Goal: Task Accomplishment & Management: Manage account settings

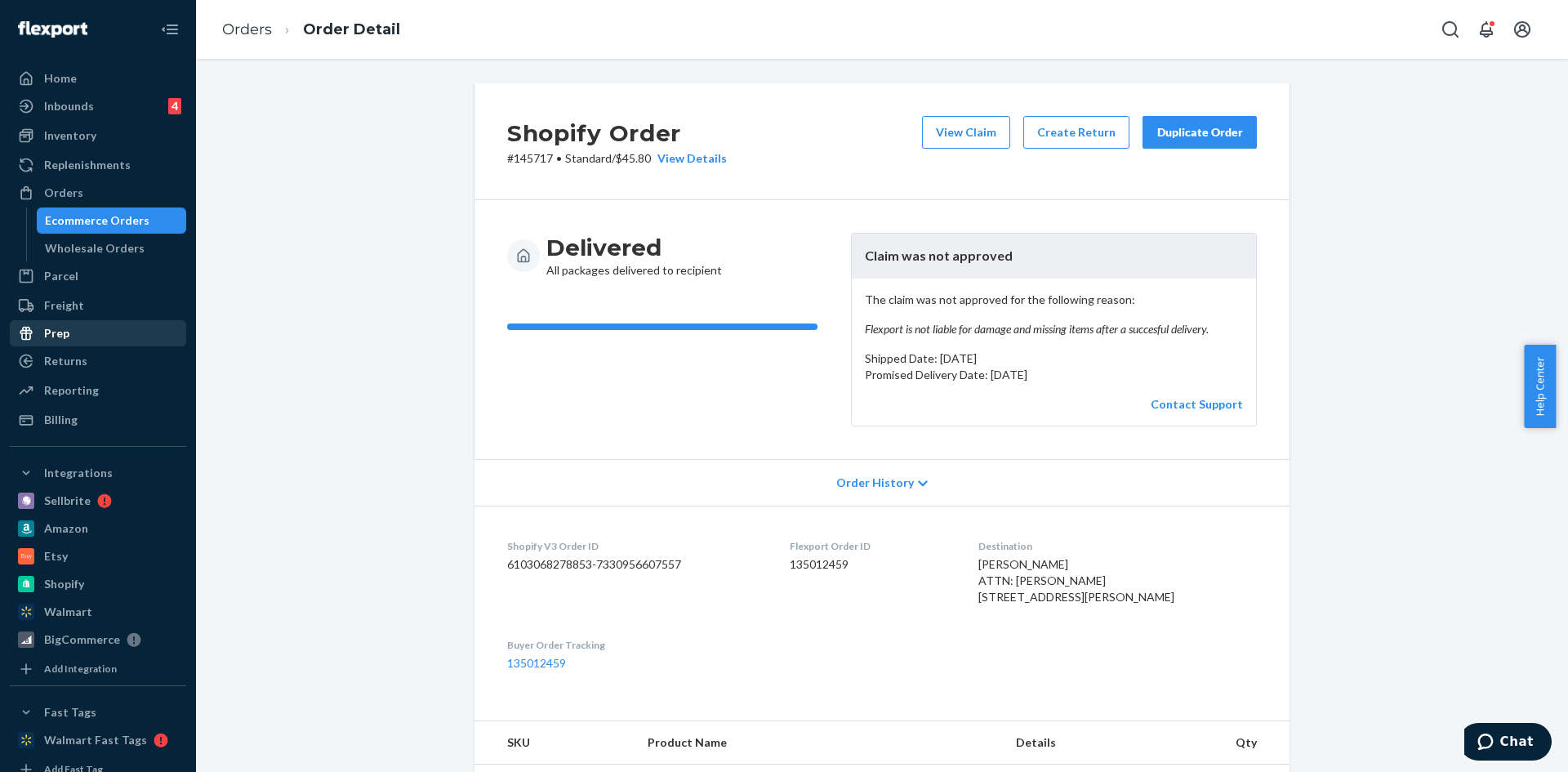
scroll to position [572, 0]
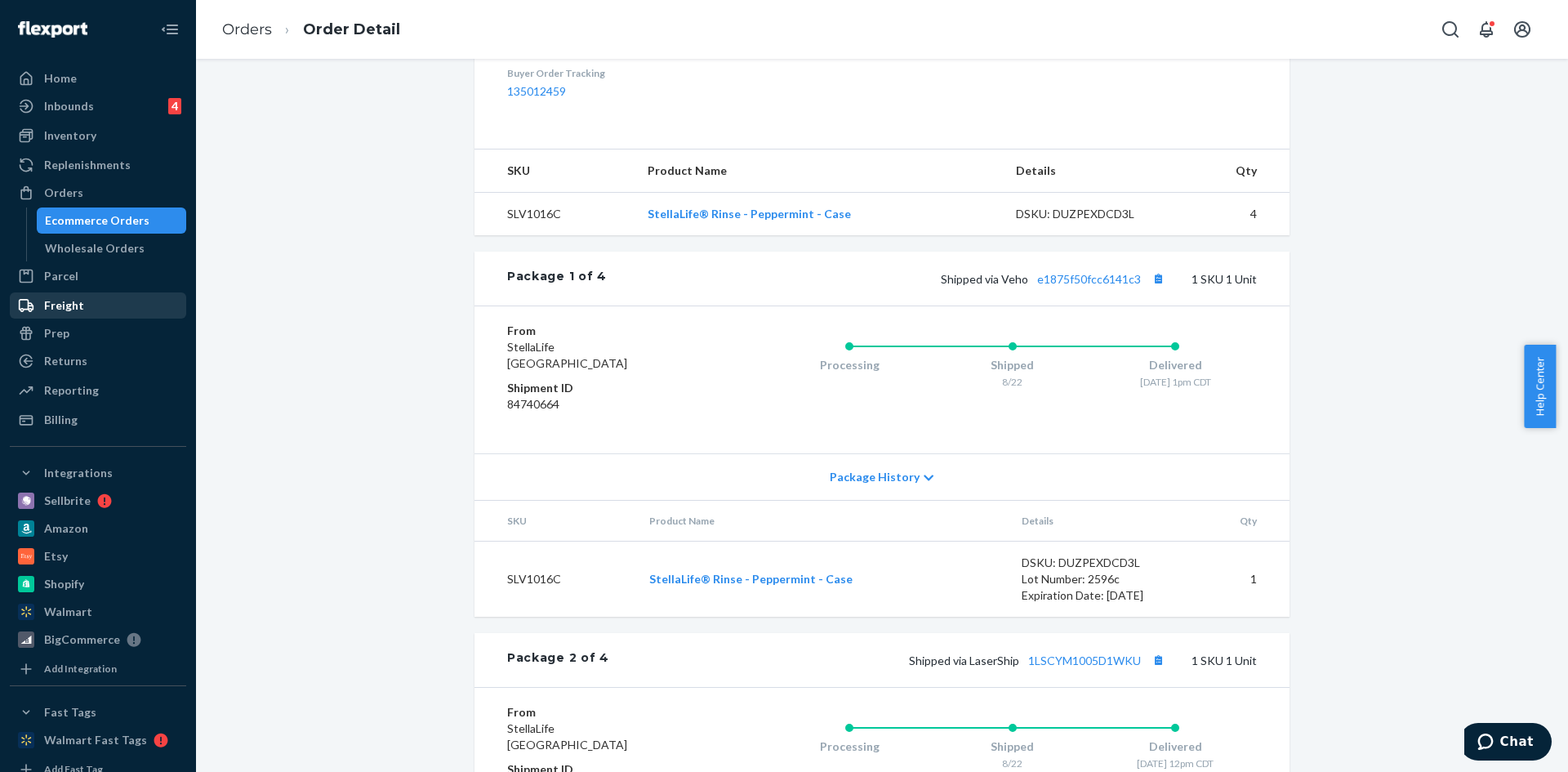
click at [72, 310] on div "Freight" at bounding box center [63, 305] width 40 height 17
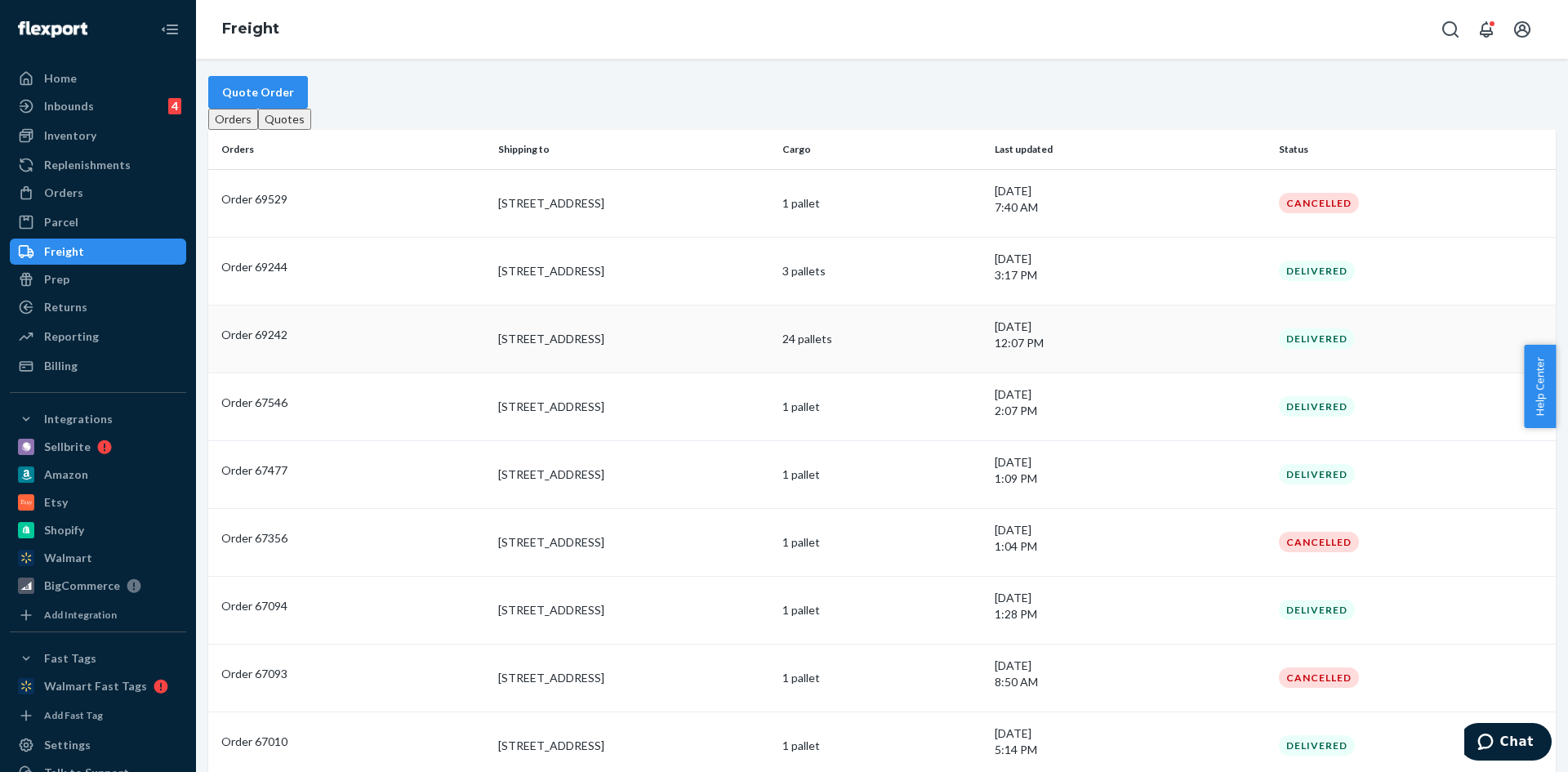
scroll to position [82, 0]
click at [73, 137] on div "Inventory" at bounding box center [70, 135] width 52 height 17
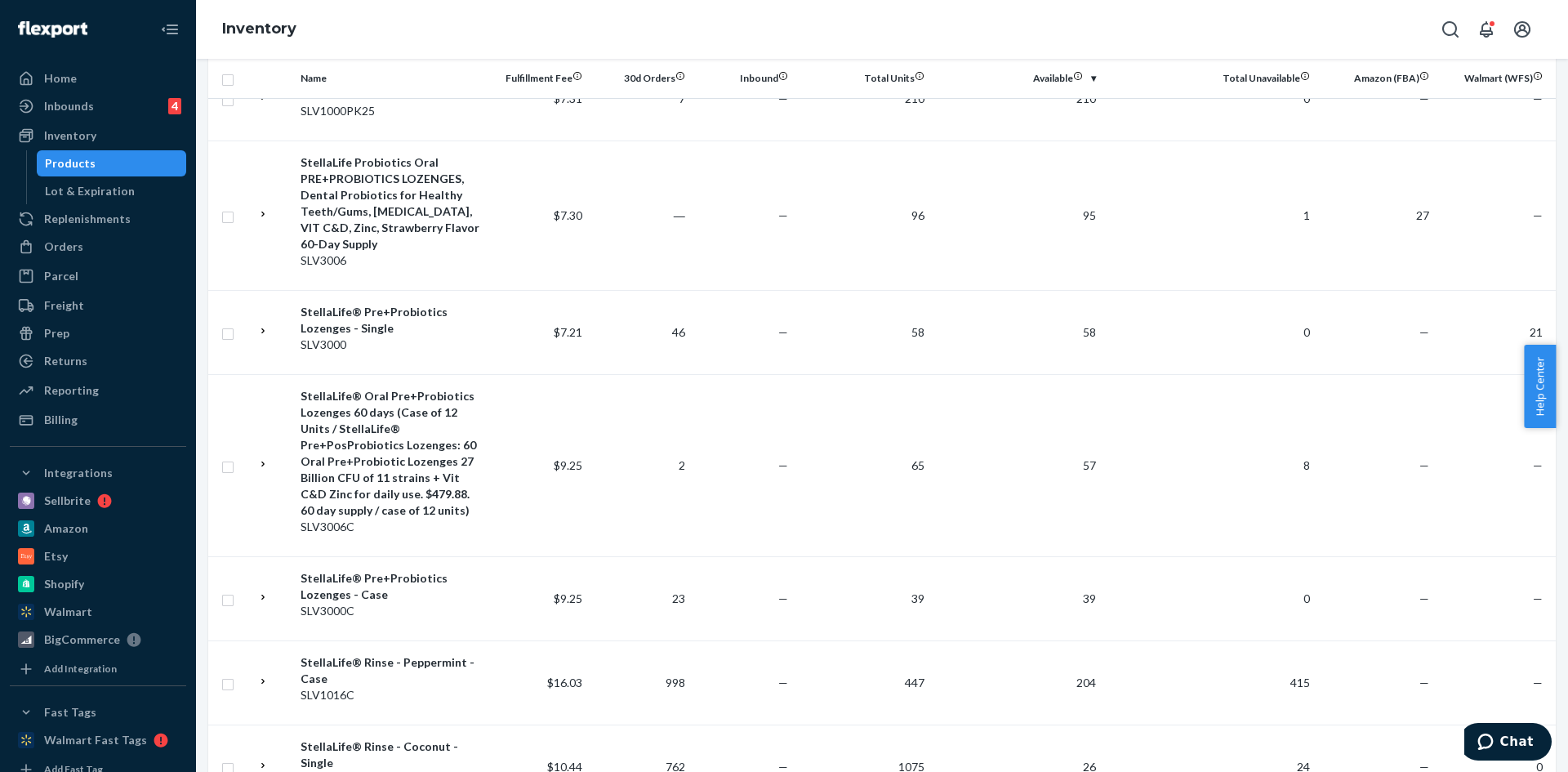
scroll to position [1875, 0]
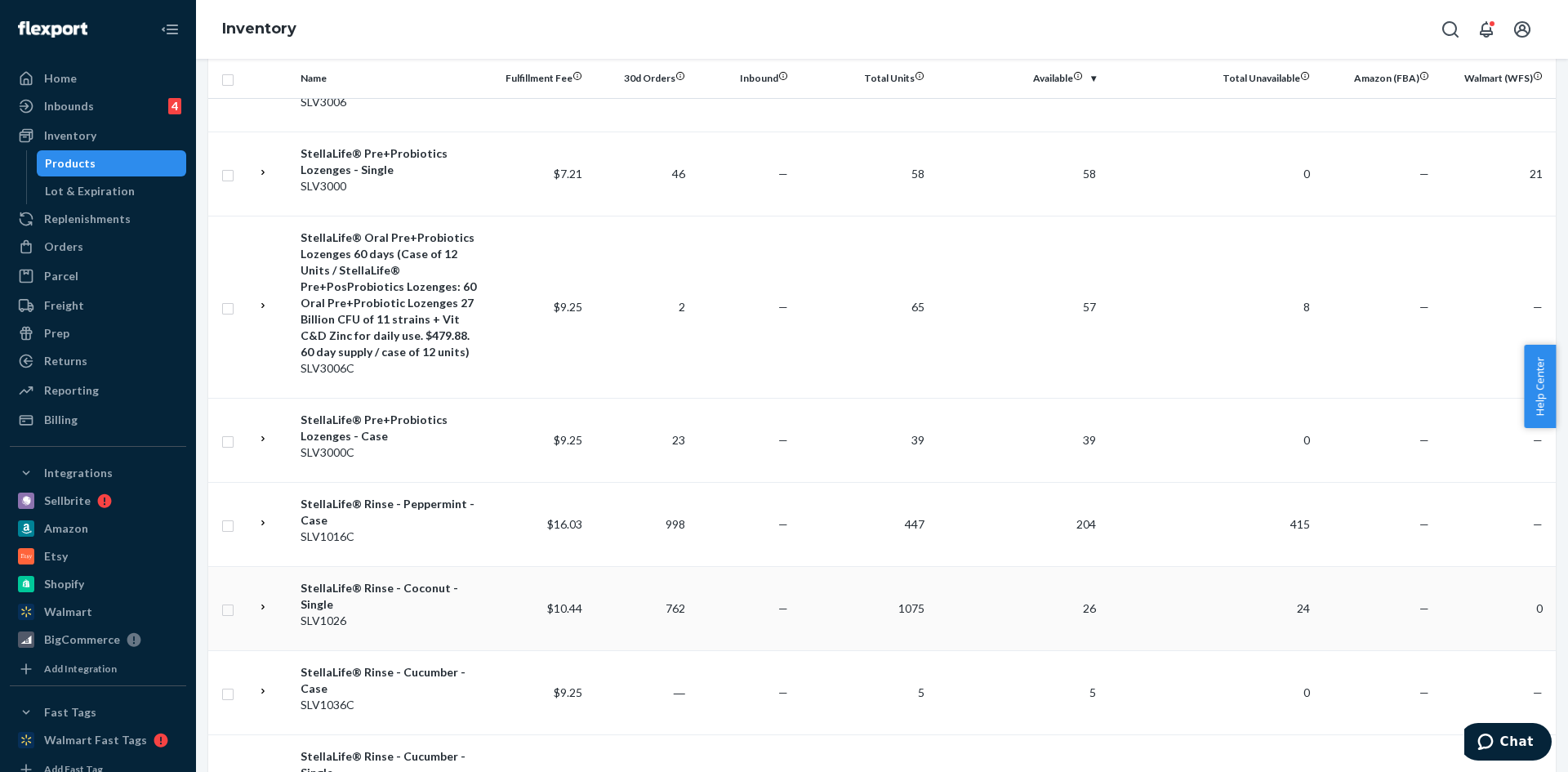
click at [369, 580] on div "StellaLife® Rinse - Coconut - Single" at bounding box center [390, 596] width 180 height 33
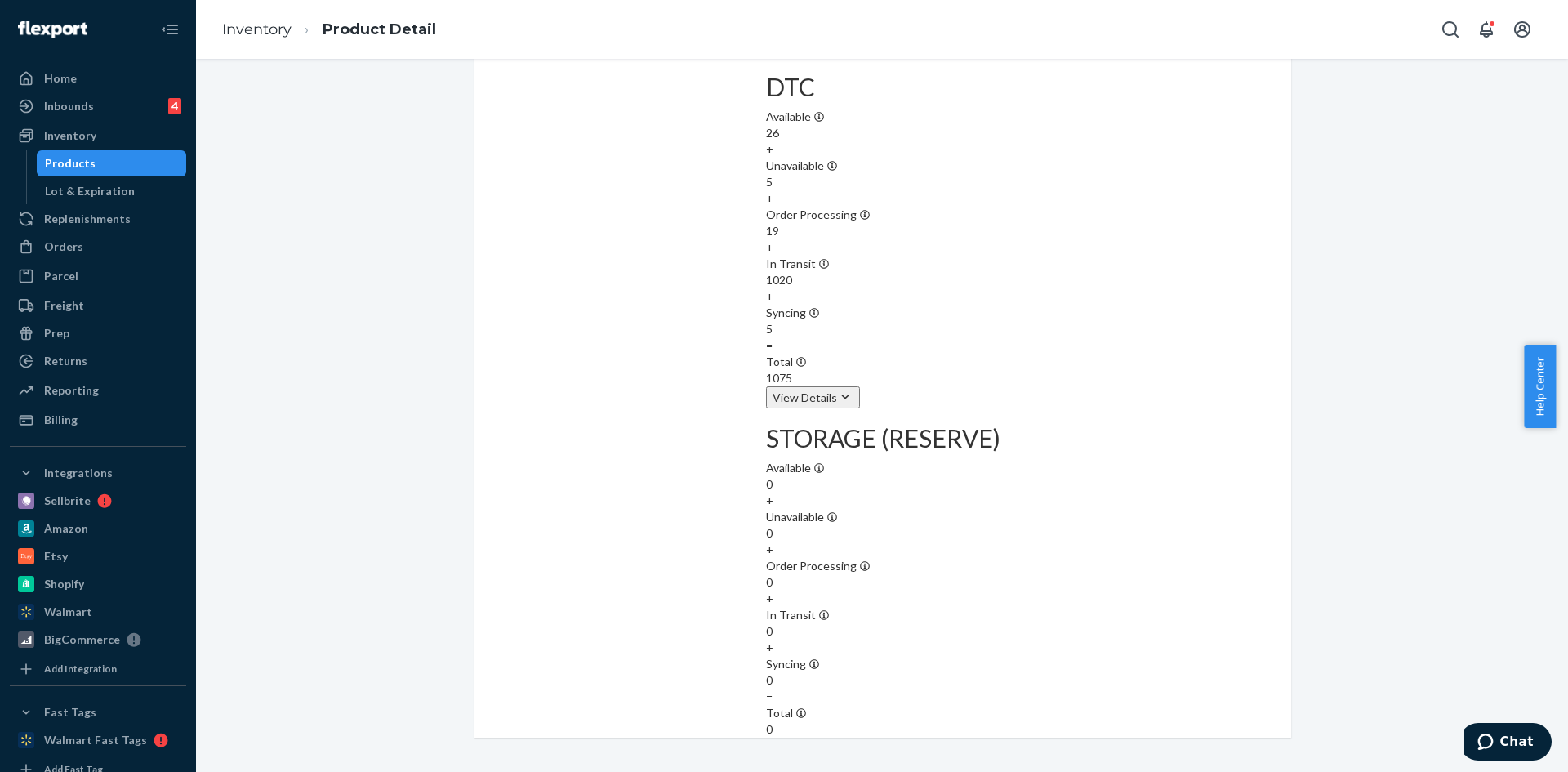
scroll to position [2093, 0]
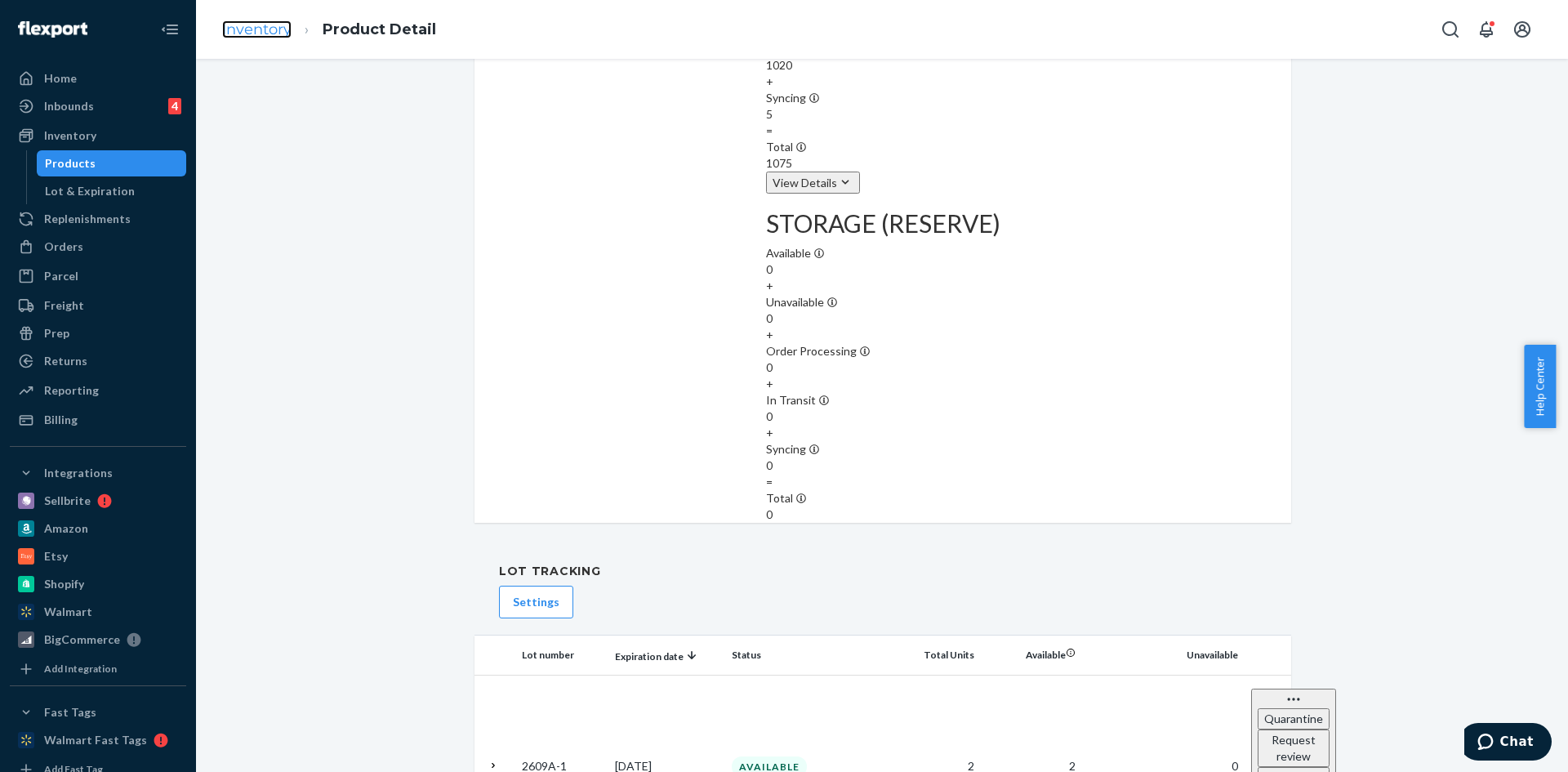
click at [244, 33] on link "Inventory" at bounding box center [256, 29] width 69 height 17
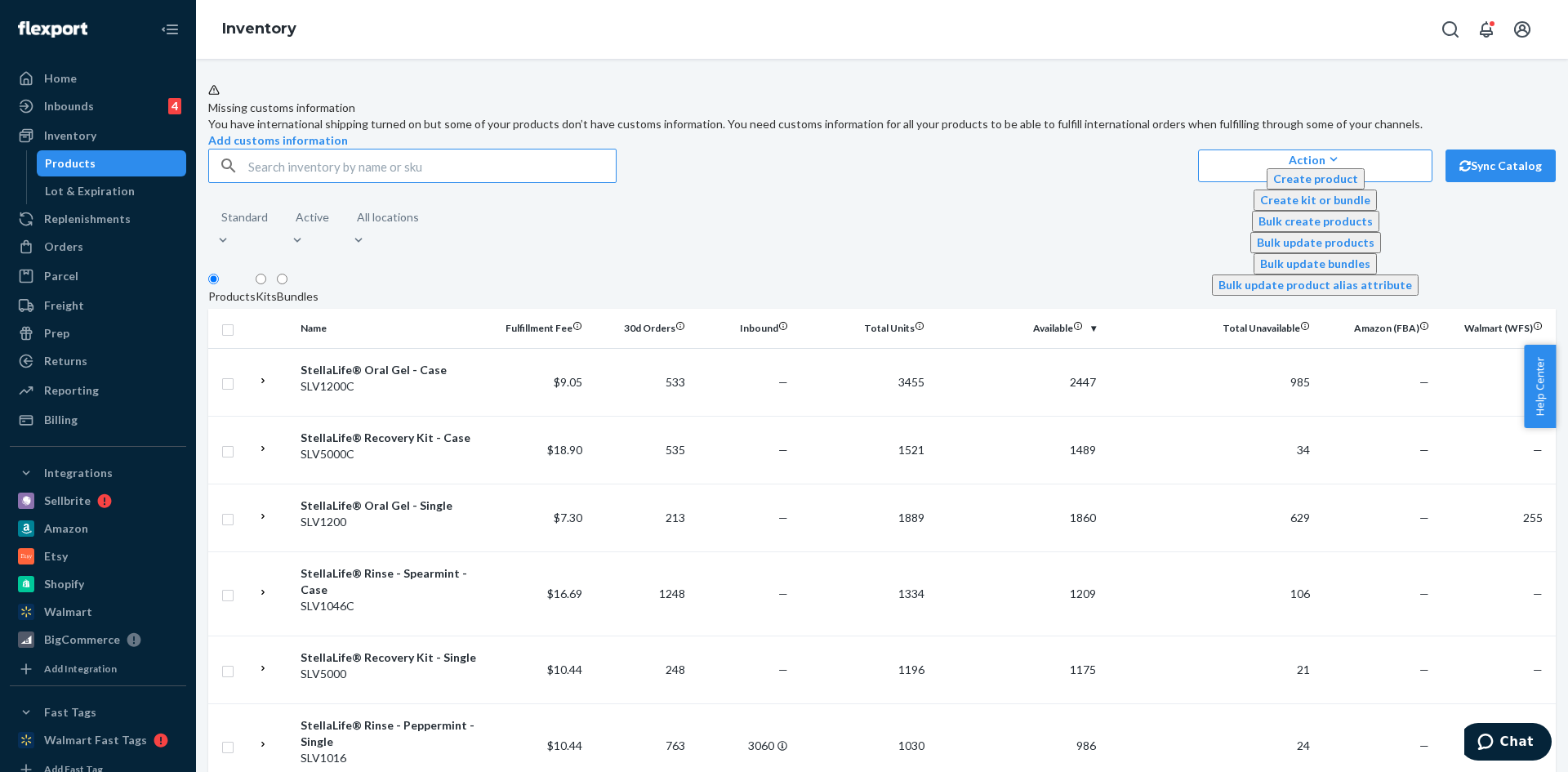
click at [336, 239] on div "Action Create product Create kit or bundle Bulk create products Bulk update pro…" at bounding box center [881, 200] width 1347 height 104
click at [296, 183] on input "text" at bounding box center [432, 166] width 367 height 33
type input "slv1026c"
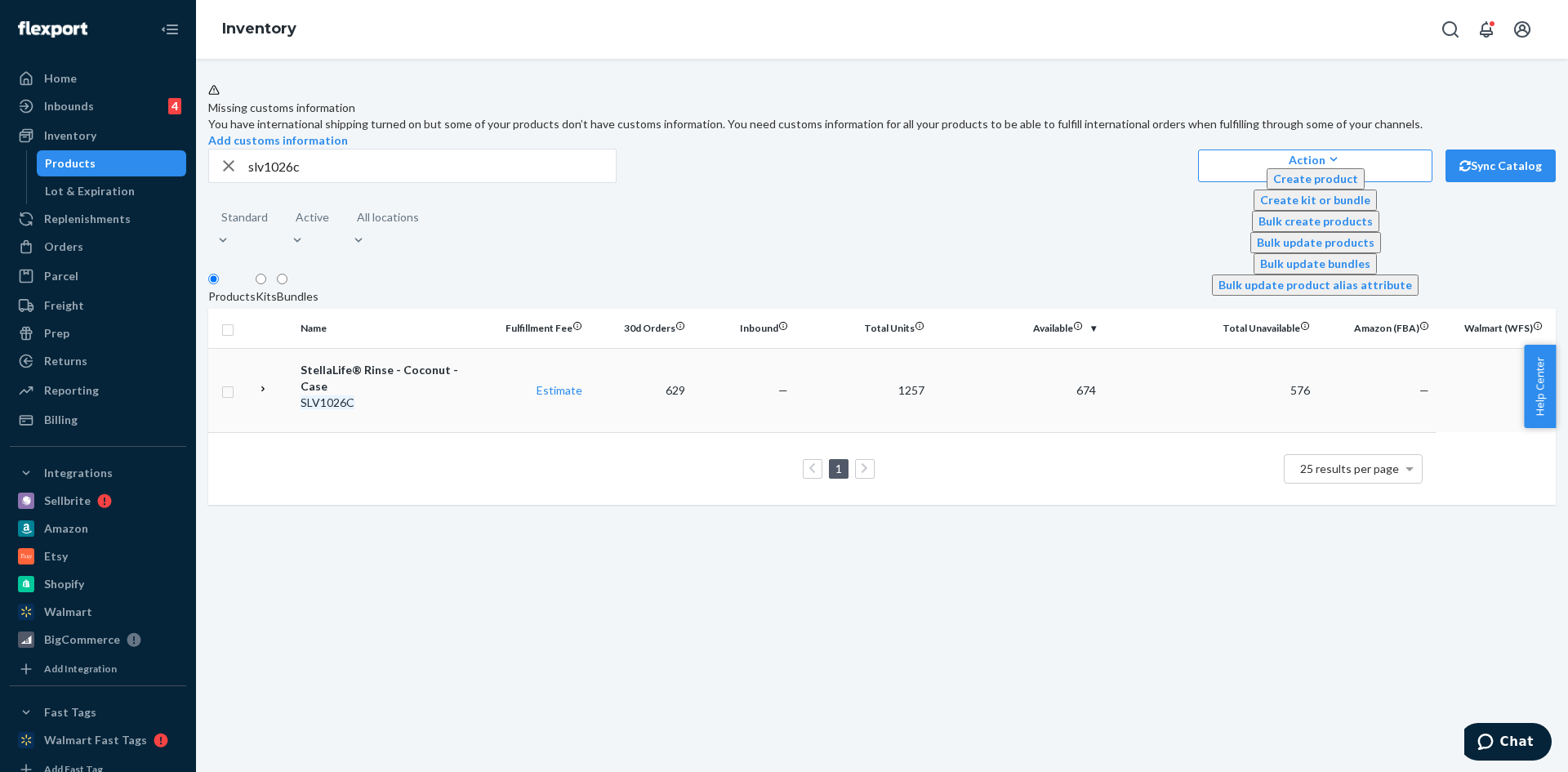
click at [413, 394] on div "StellaLife® Rinse - Coconut - Case" at bounding box center [390, 379] width 180 height 33
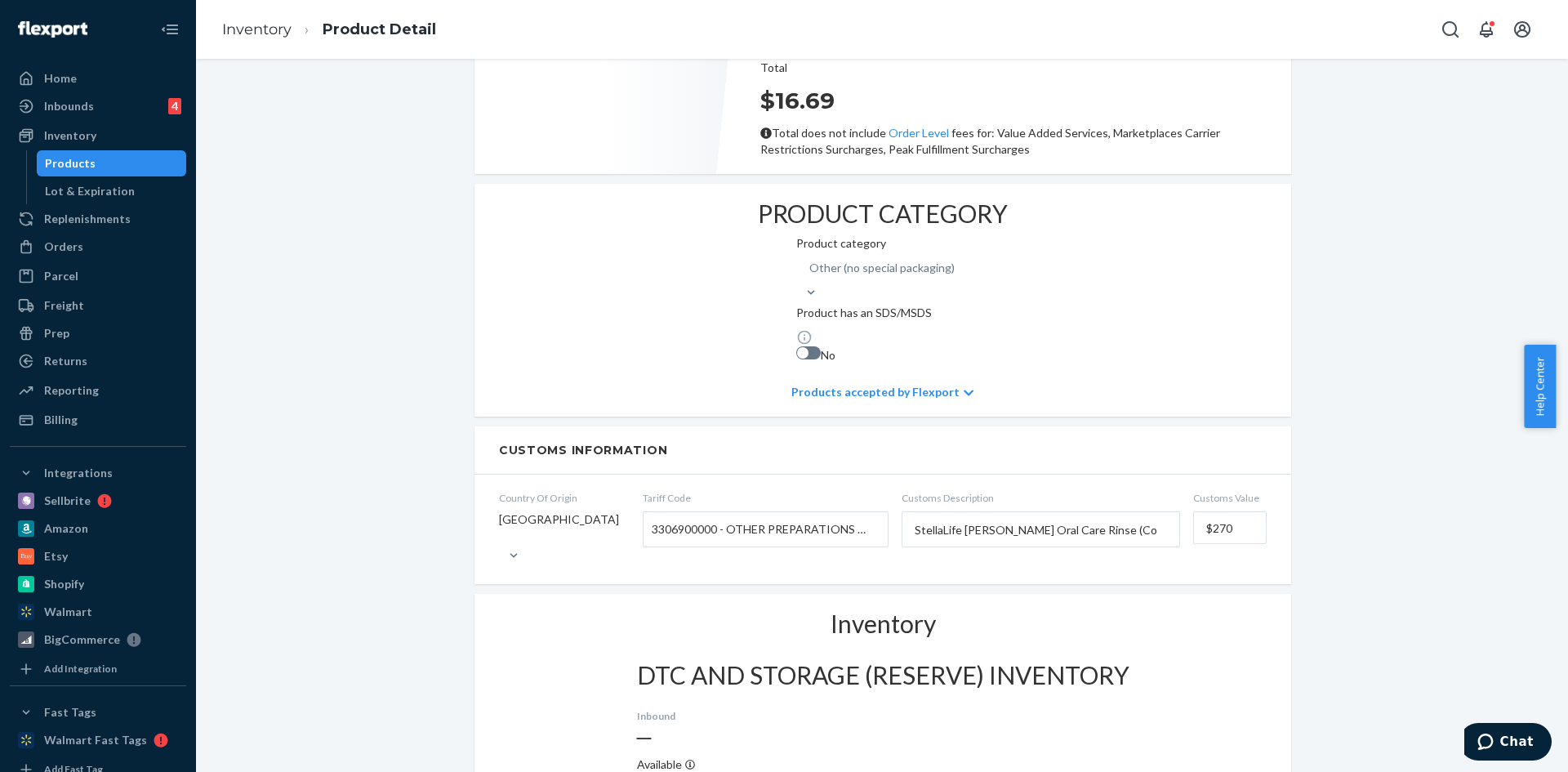
scroll to position [735, 0]
click at [256, 34] on link "Inventory" at bounding box center [256, 29] width 69 height 17
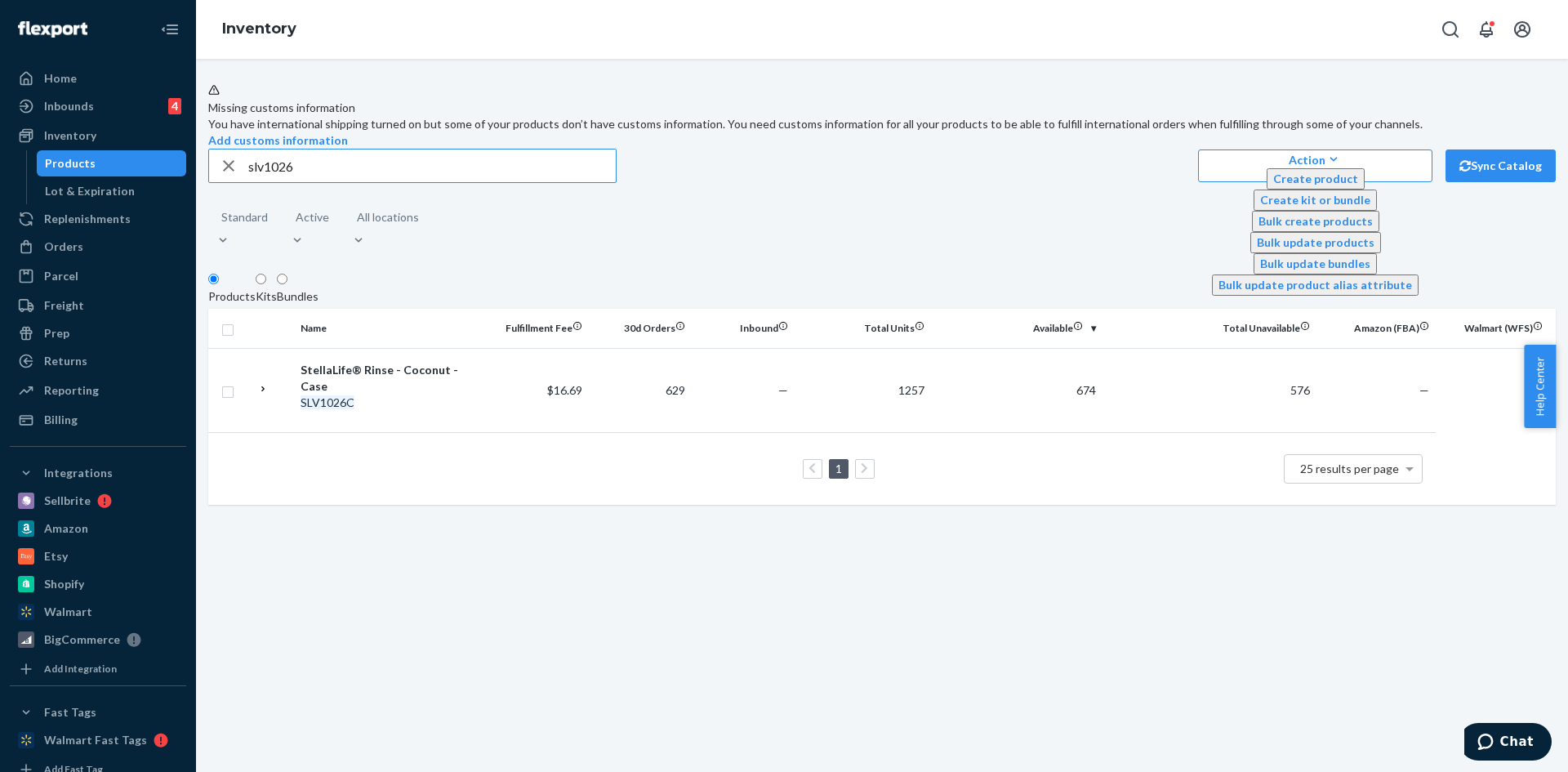
type input "slv1026"
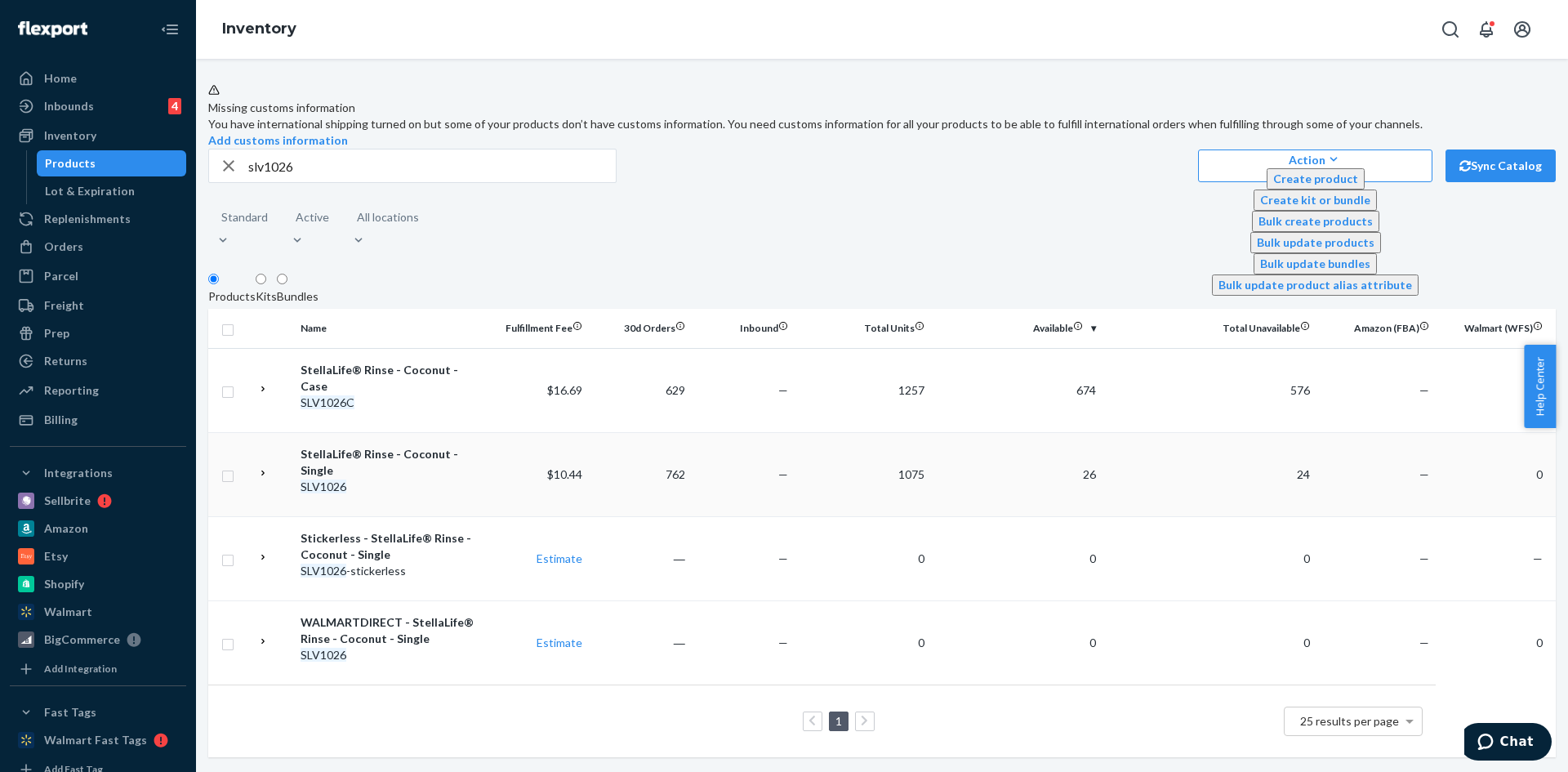
click at [377, 469] on div "StellaLife® Rinse - Coconut - Single" at bounding box center [390, 462] width 180 height 33
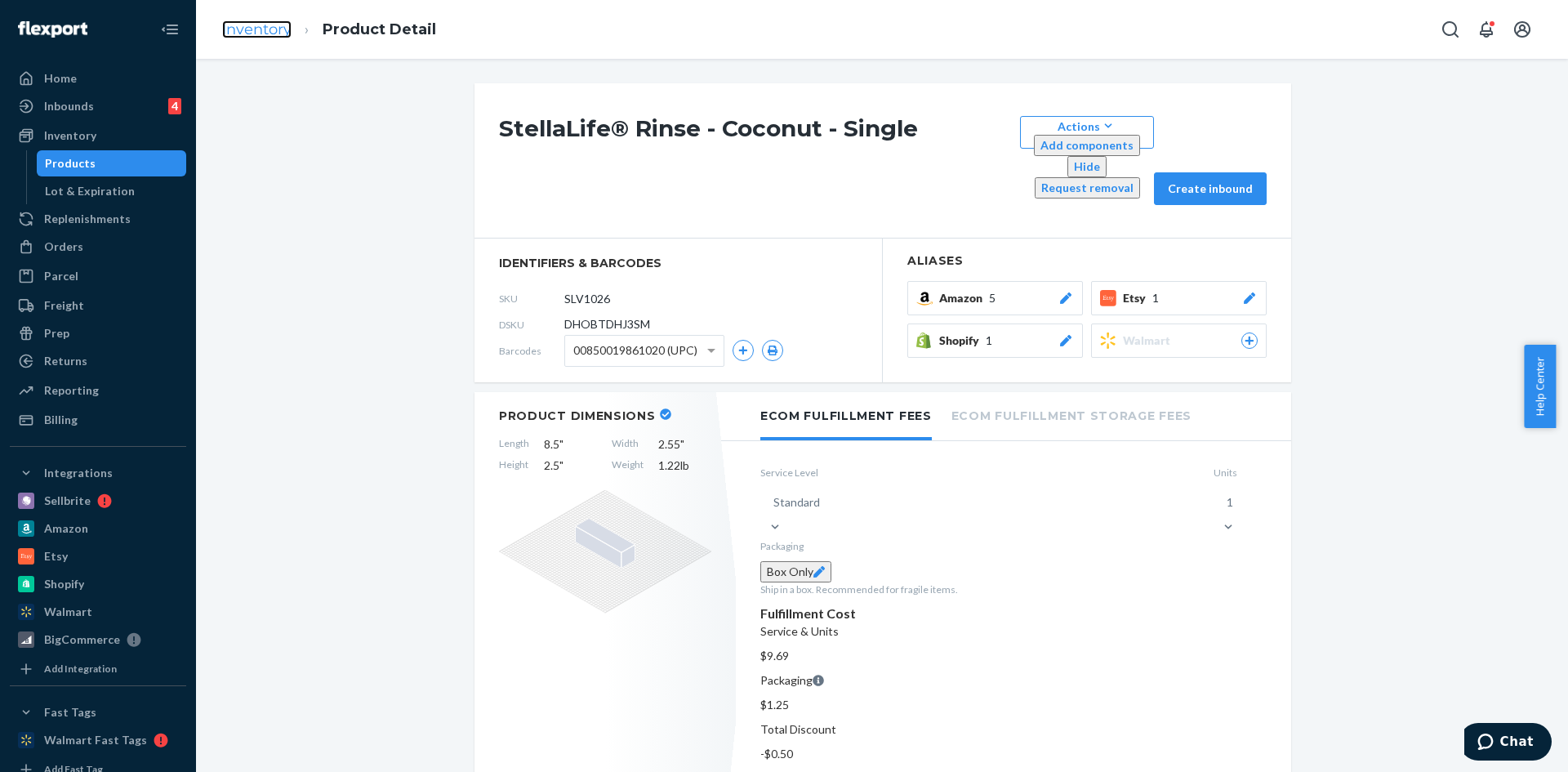
click at [255, 31] on link "Inventory" at bounding box center [256, 29] width 69 height 17
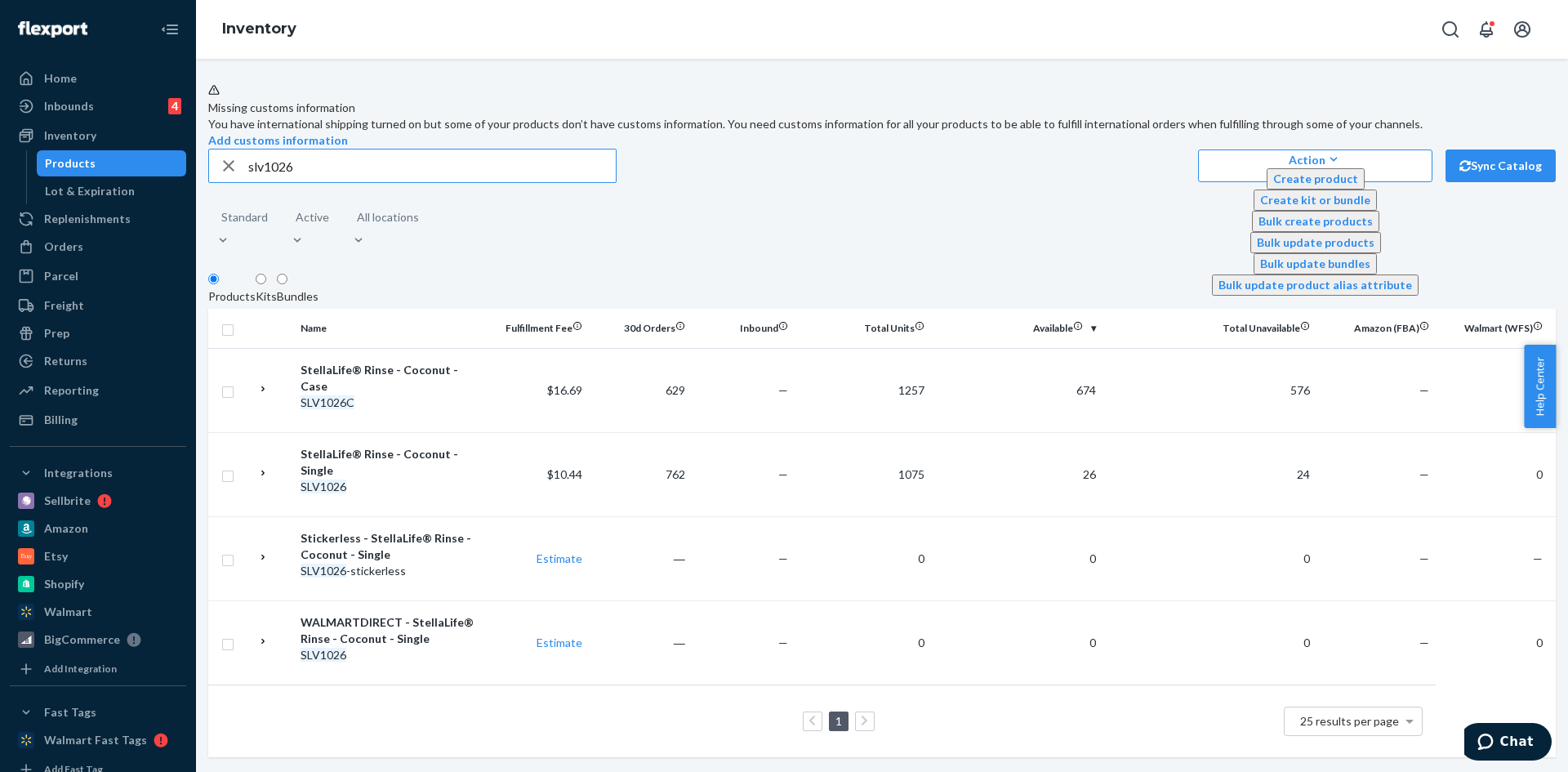
click at [334, 183] on input "slv1026" at bounding box center [432, 166] width 367 height 33
type input "slv1016"
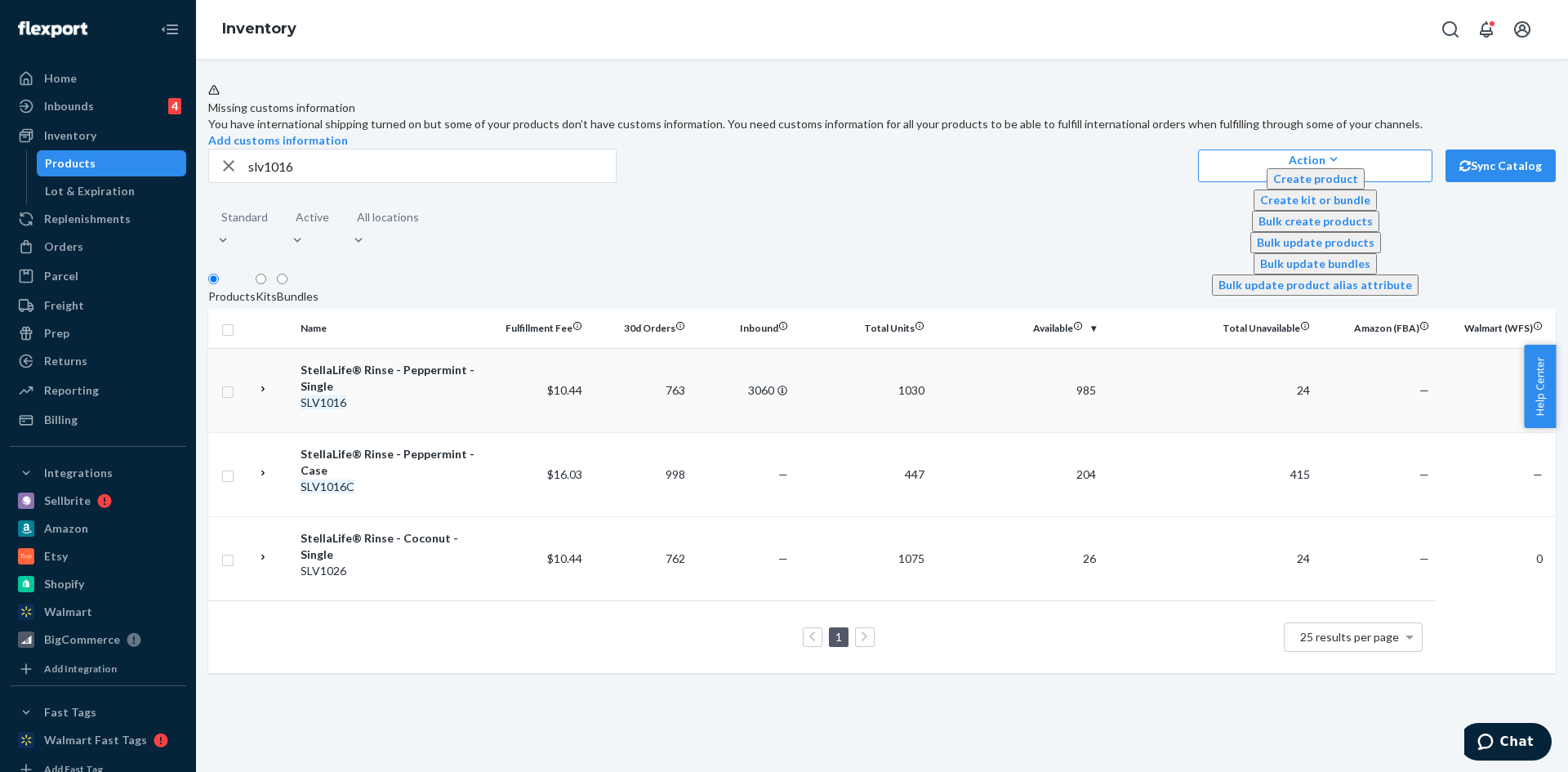
click at [381, 394] on div "StellaLife® Rinse - Peppermint - Single" at bounding box center [390, 379] width 180 height 33
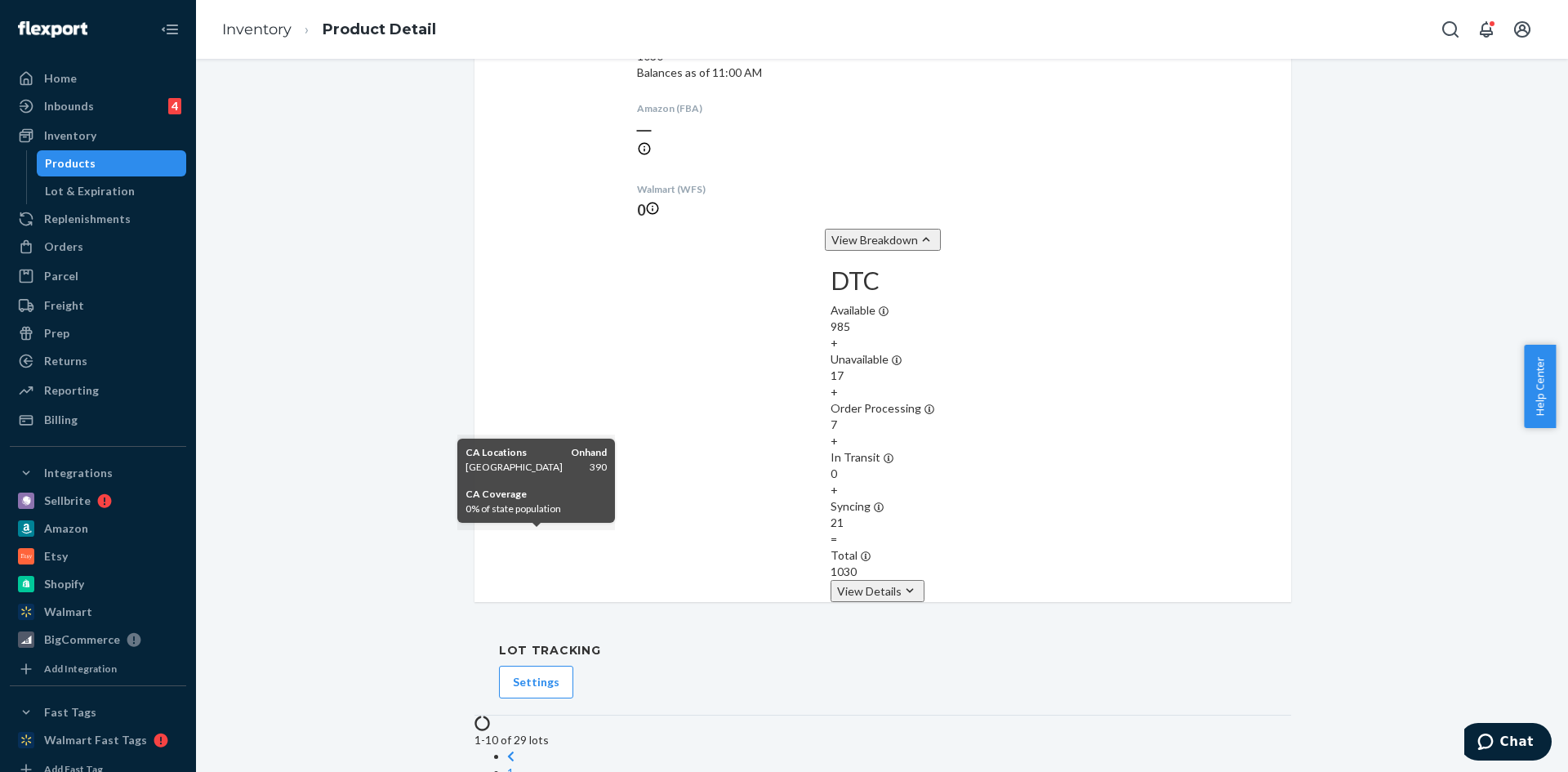
scroll to position [2203, 0]
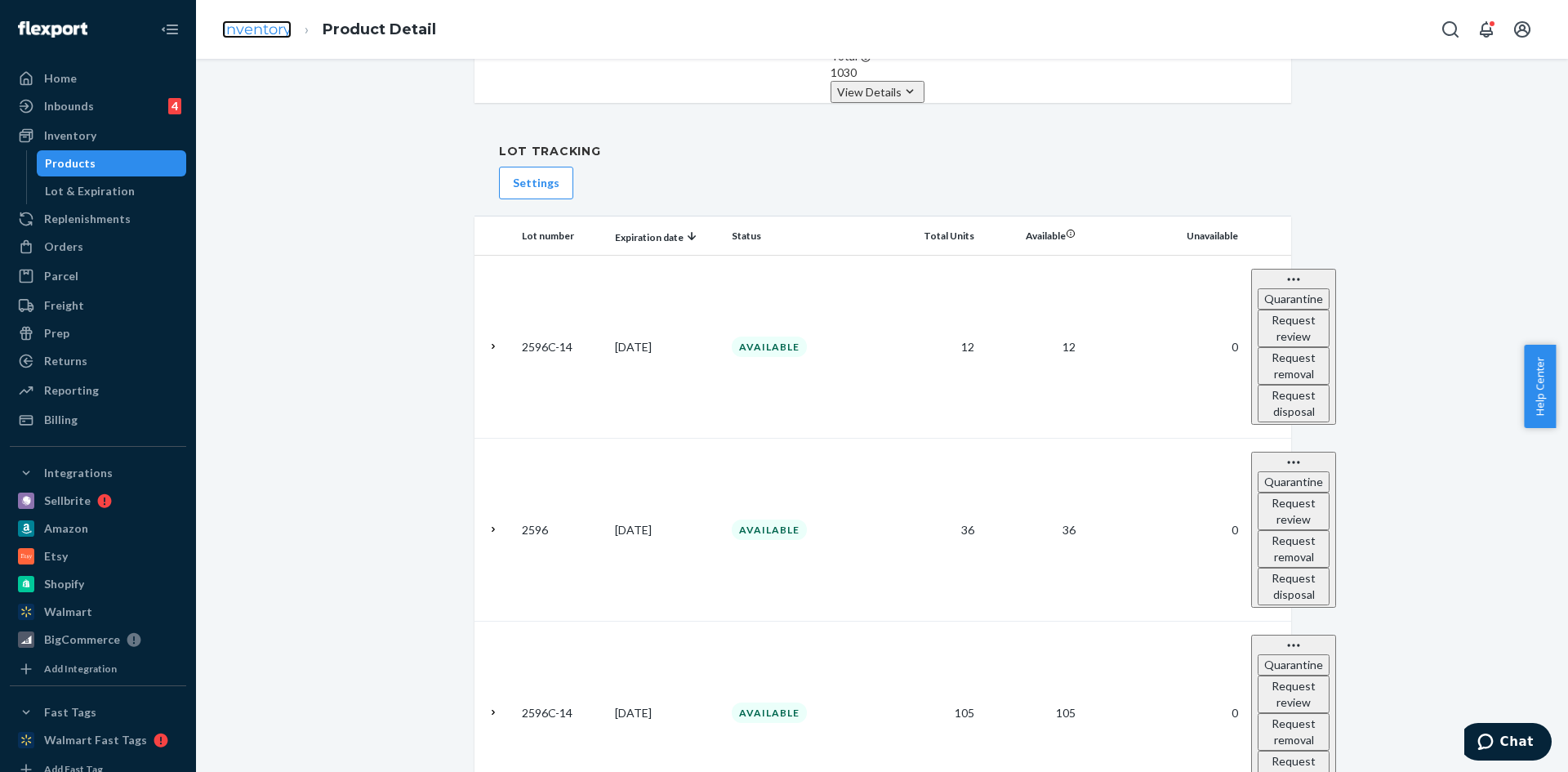
click at [263, 20] on link "Inventory" at bounding box center [256, 29] width 69 height 17
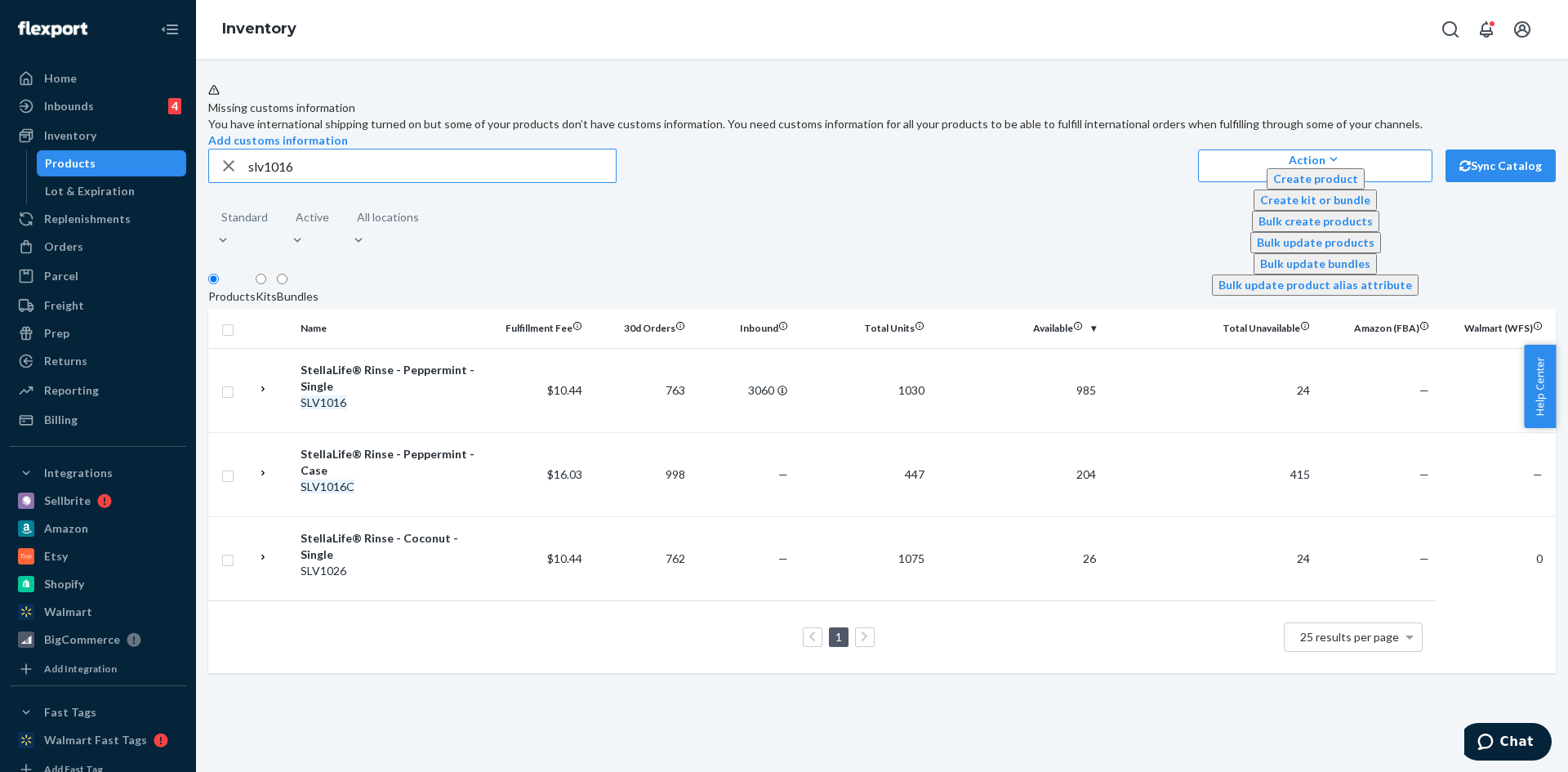
click at [335, 183] on input "slv1016" at bounding box center [432, 166] width 367 height 33
type input "slv1046"
click at [388, 479] on div "StellaLife® Rinse - Spearmint - Single" at bounding box center [390, 462] width 180 height 33
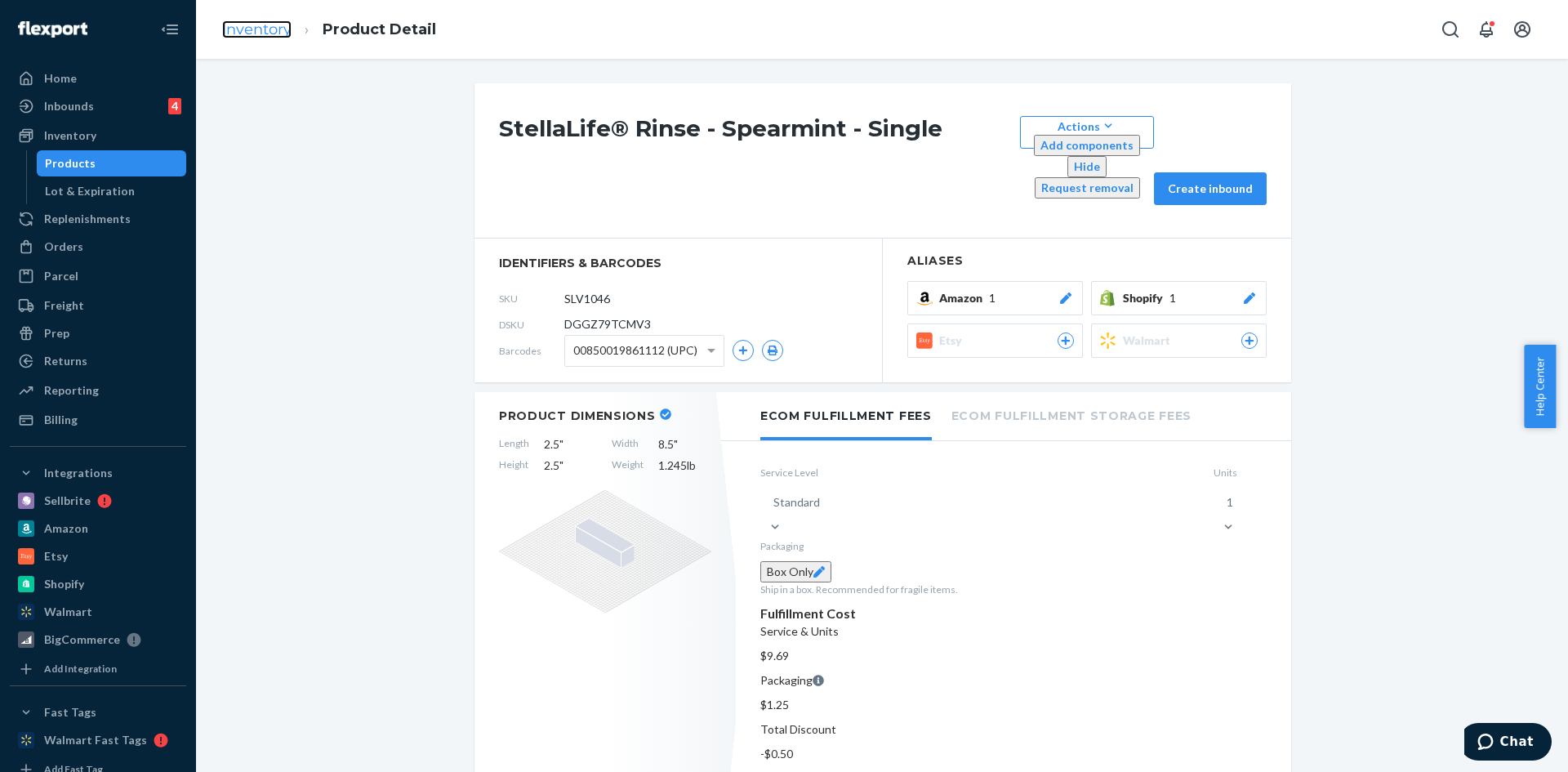
click at [256, 35] on link "Inventory" at bounding box center [256, 29] width 69 height 17
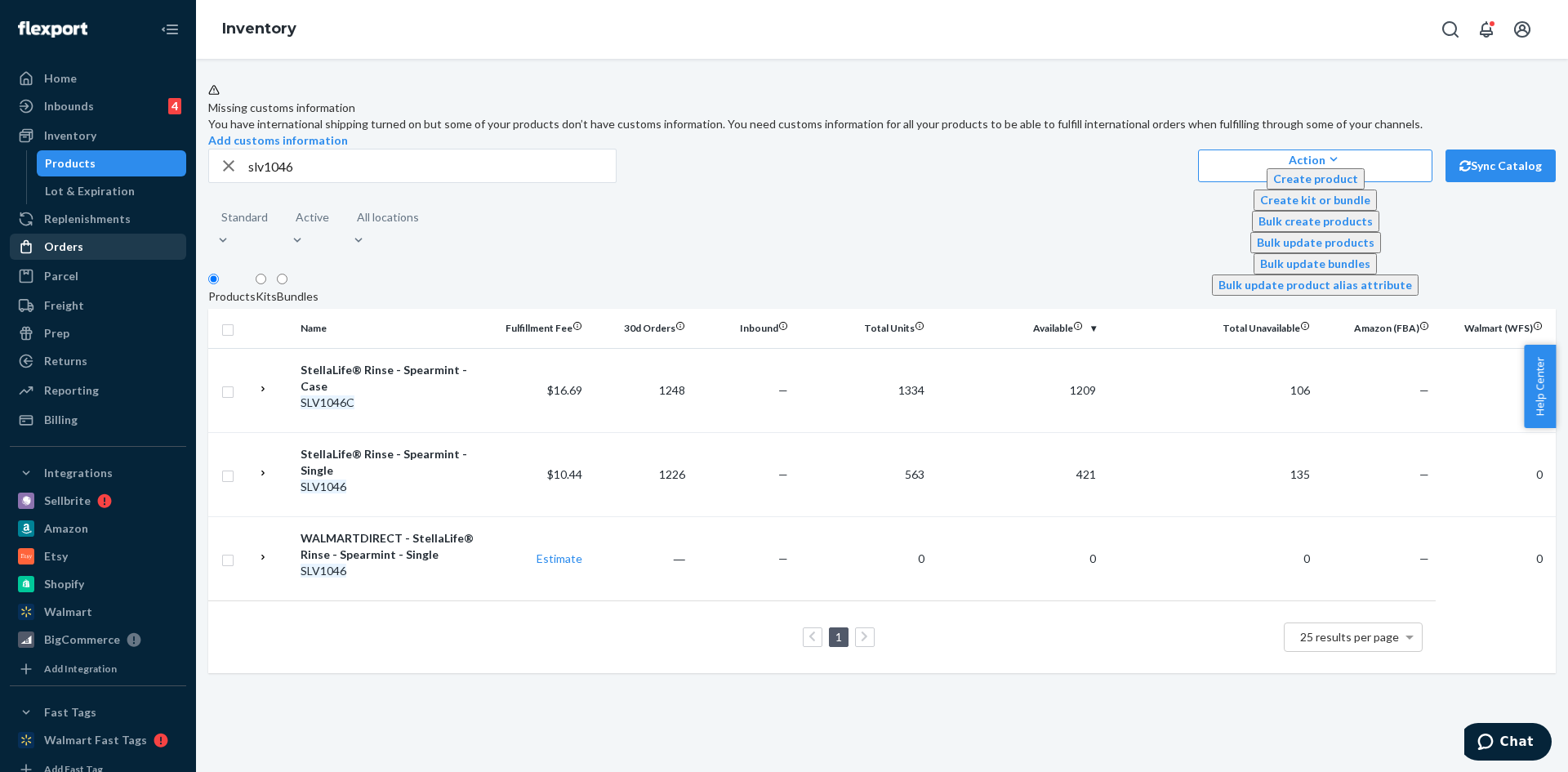
click at [77, 245] on div "Orders" at bounding box center [63, 247] width 39 height 17
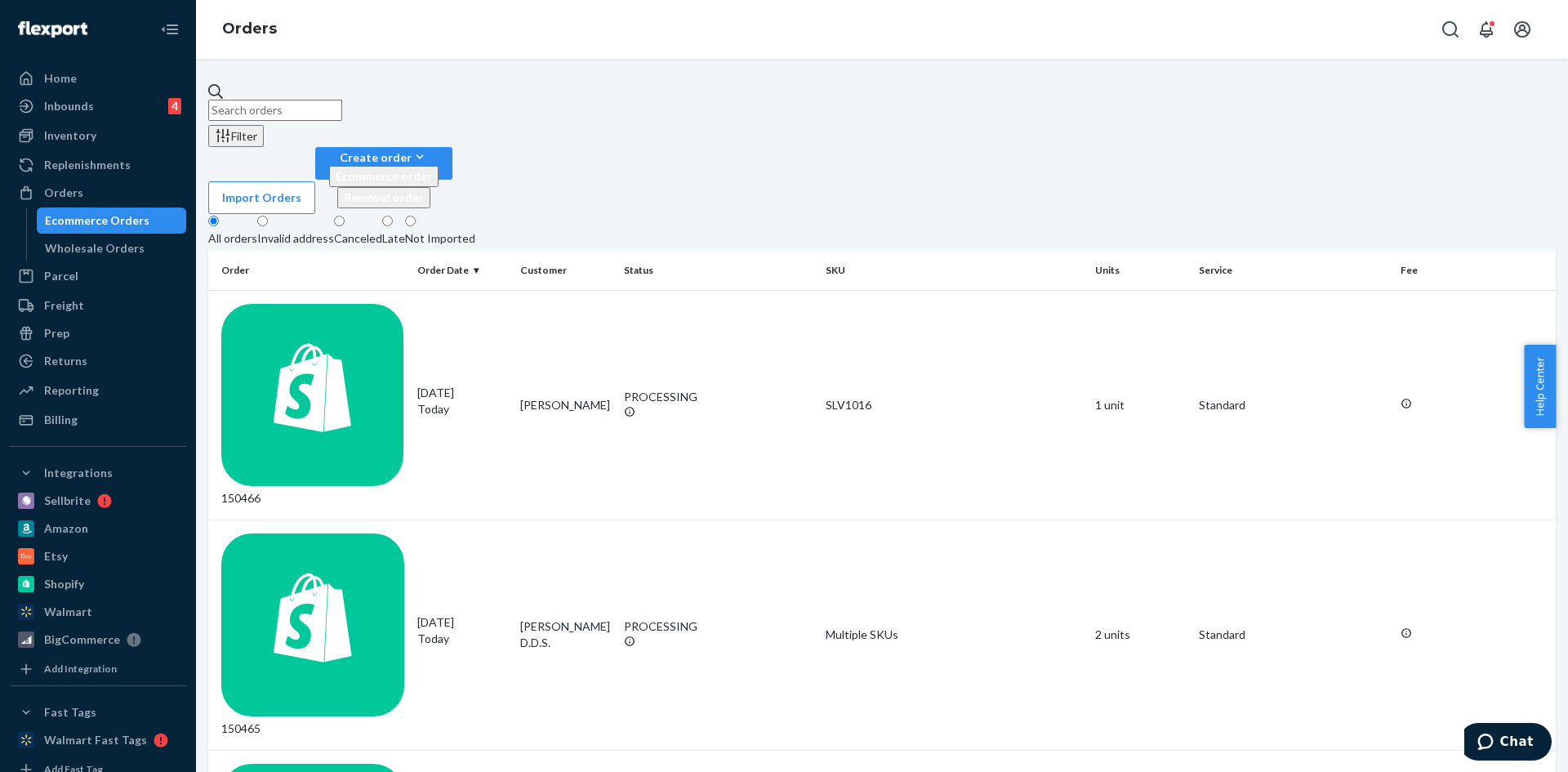
click at [299, 100] on input "text" at bounding box center [275, 111] width 134 height 21
paste input "149040"
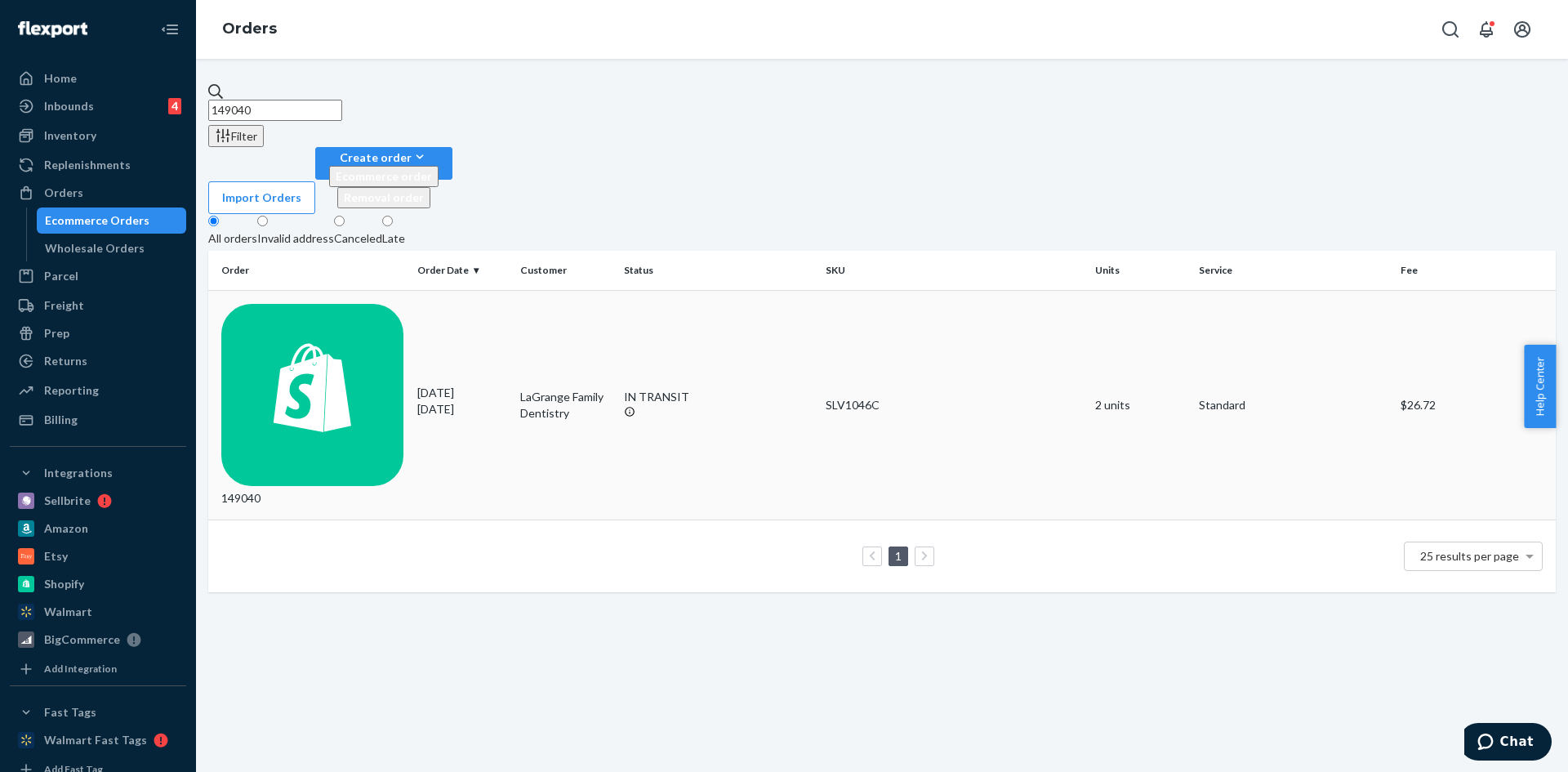
type input "149040"
click at [285, 304] on div "149040" at bounding box center [313, 405] width 183 height 203
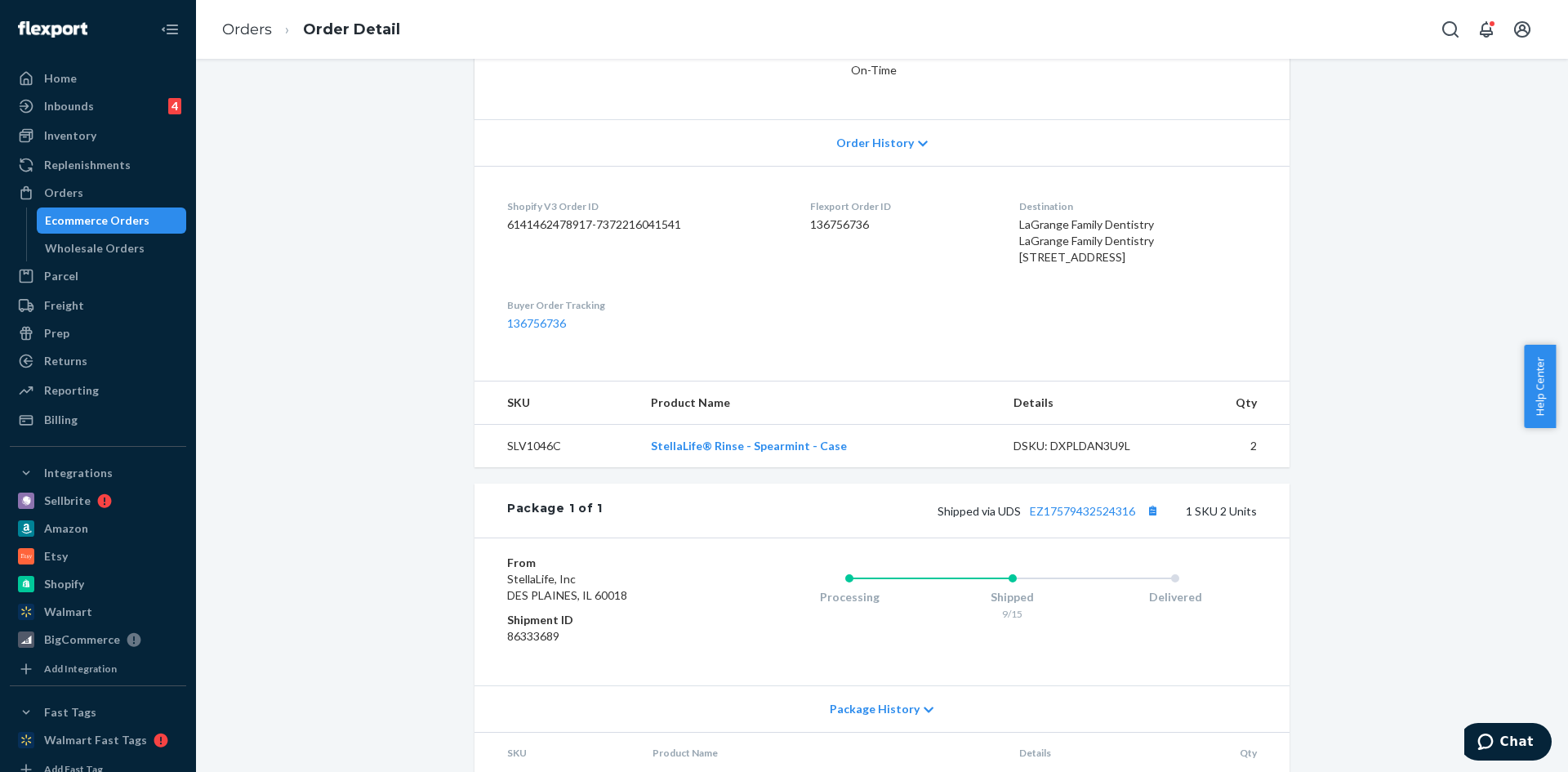
scroll to position [420, 0]
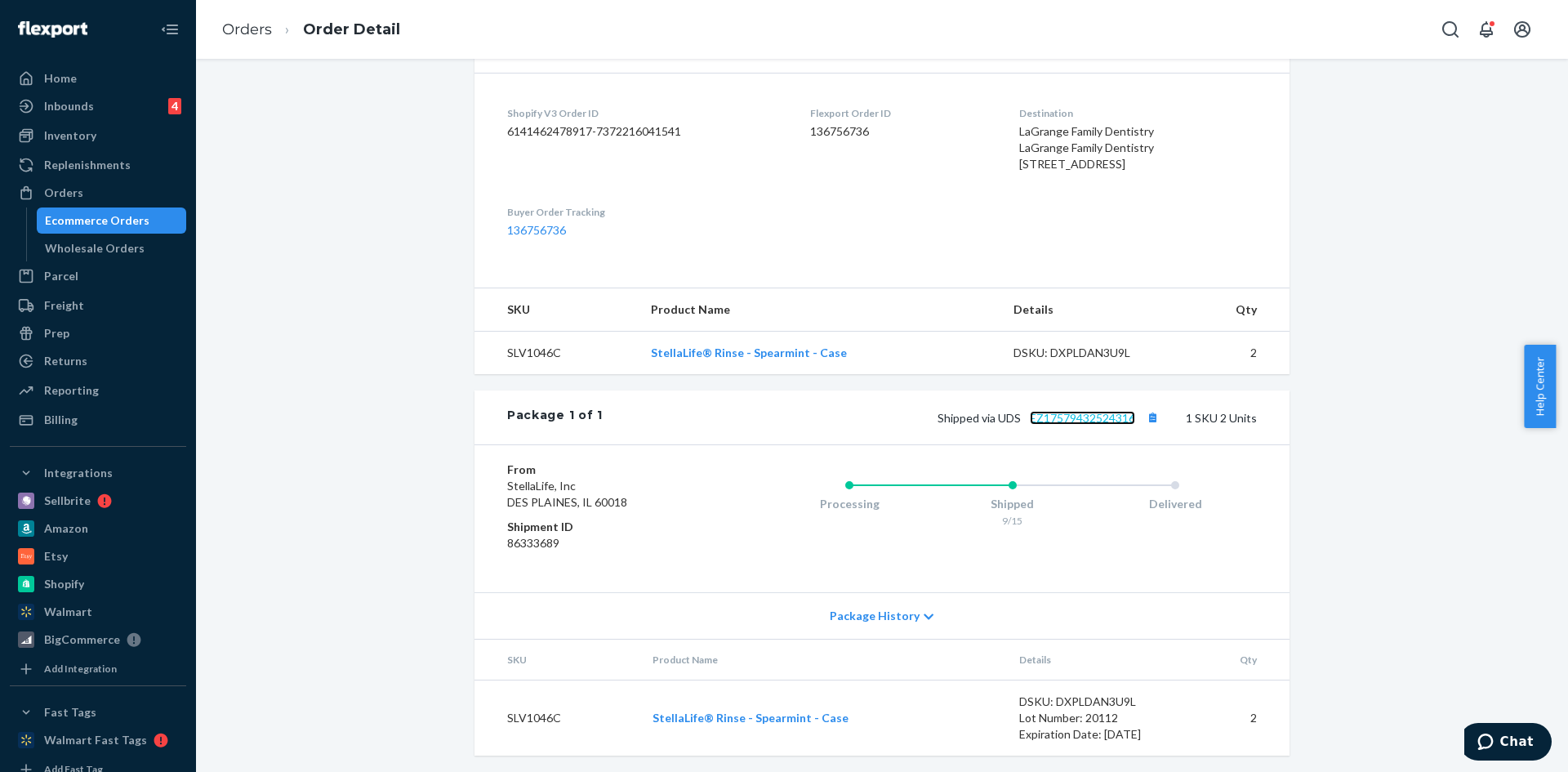
click at [1061, 420] on link "EZ17579432524316" at bounding box center [1082, 418] width 105 height 14
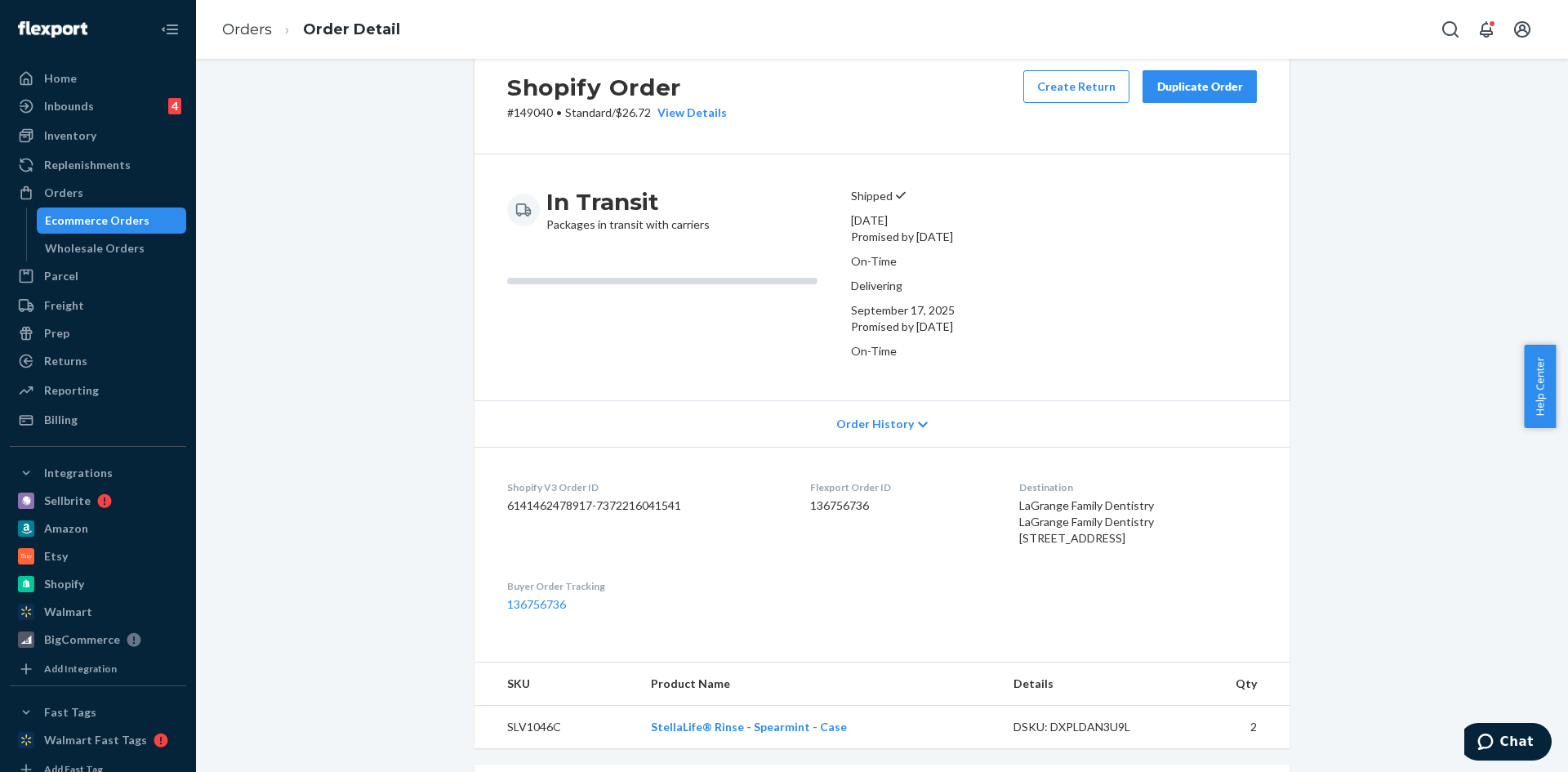
scroll to position [0, 0]
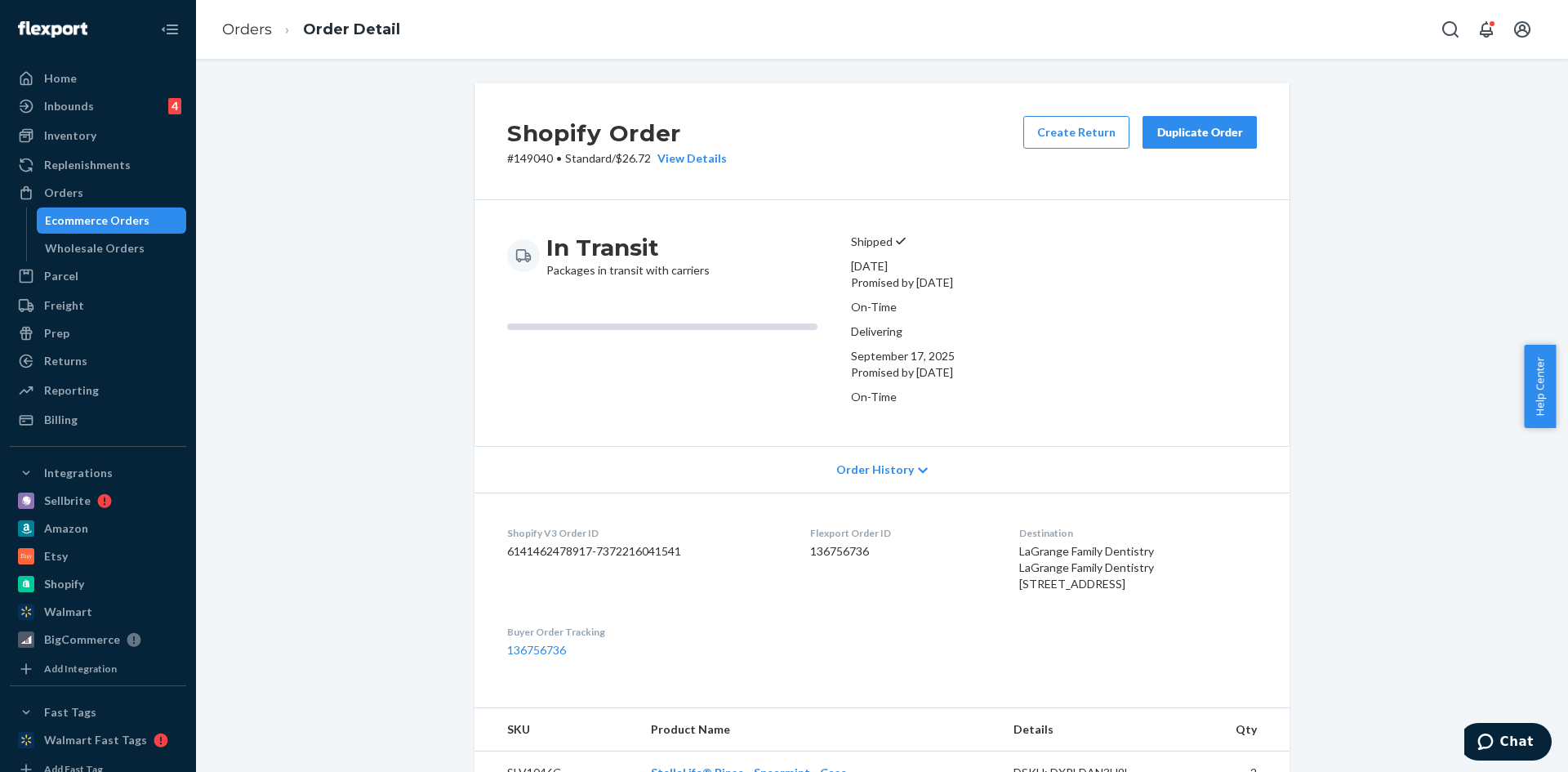
click at [531, 161] on p "# 149040 • Standard / $26.72 View Details" at bounding box center [617, 158] width 220 height 17
copy p "149040"
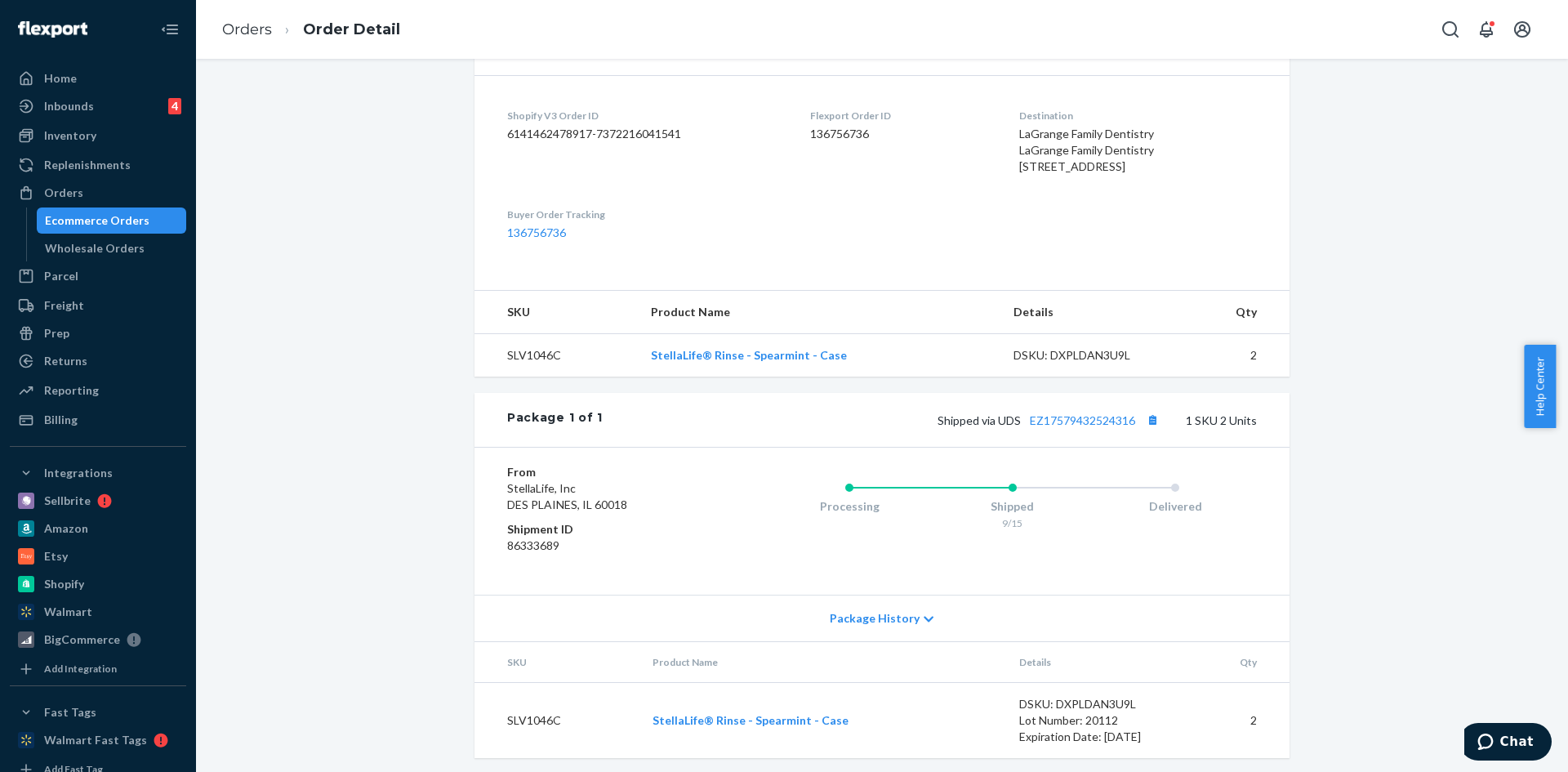
scroll to position [420, 0]
click at [241, 21] on link "Orders" at bounding box center [247, 29] width 50 height 17
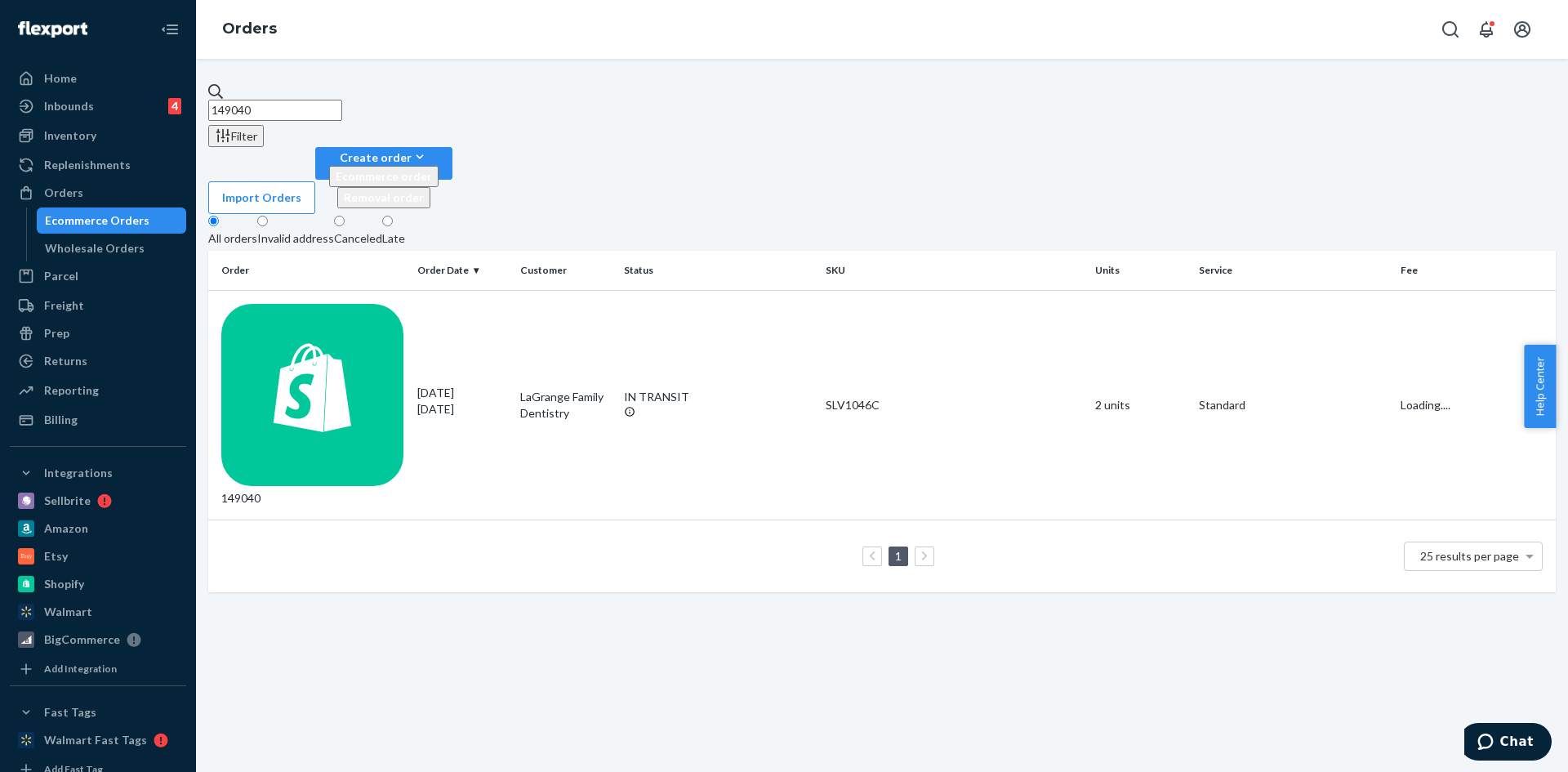
click at [311, 104] on input "149040" at bounding box center [275, 111] width 134 height 21
click at [311, 102] on input "149040" at bounding box center [275, 111] width 134 height 21
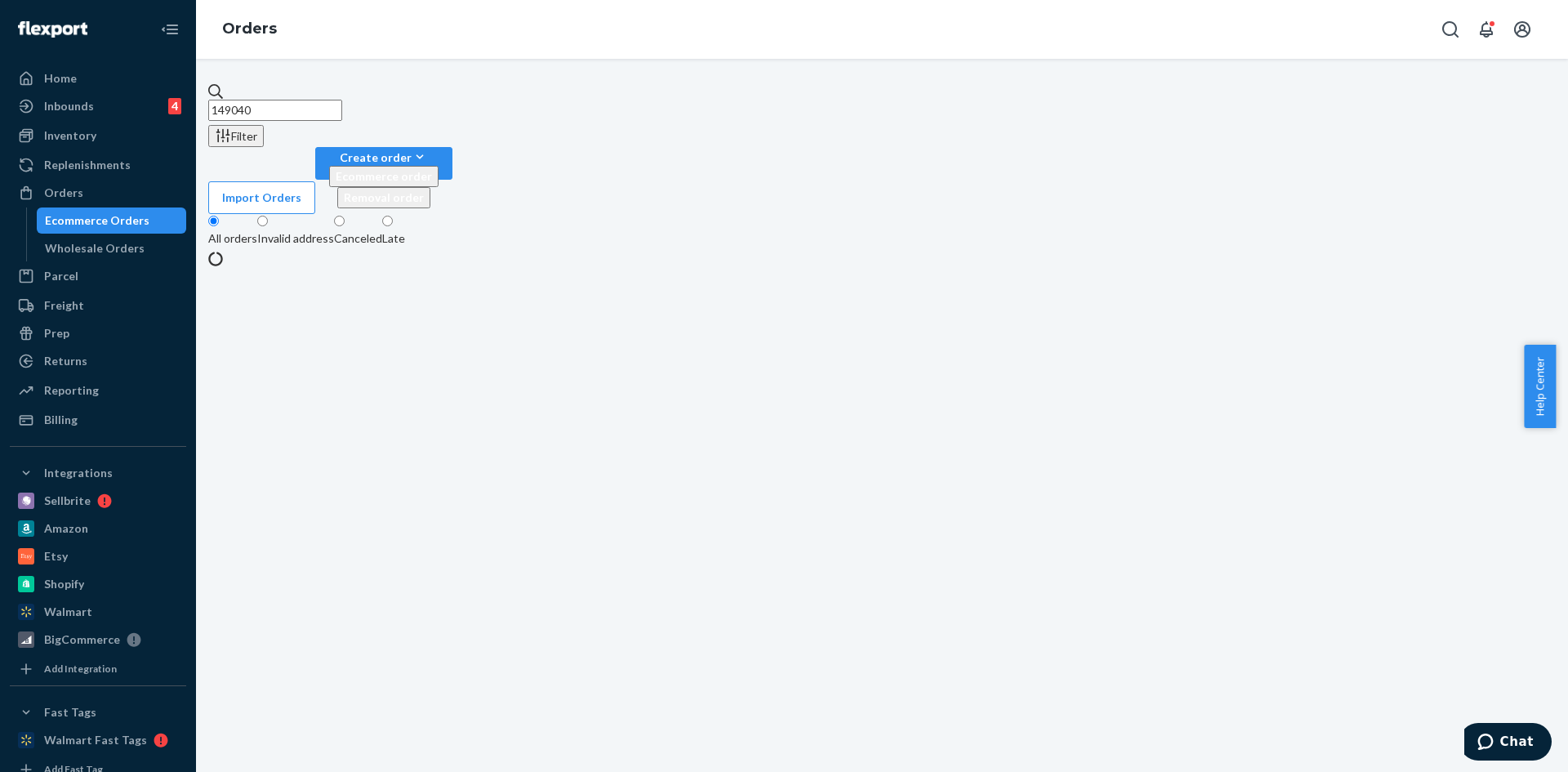
click at [310, 100] on input "149040" at bounding box center [275, 111] width 134 height 21
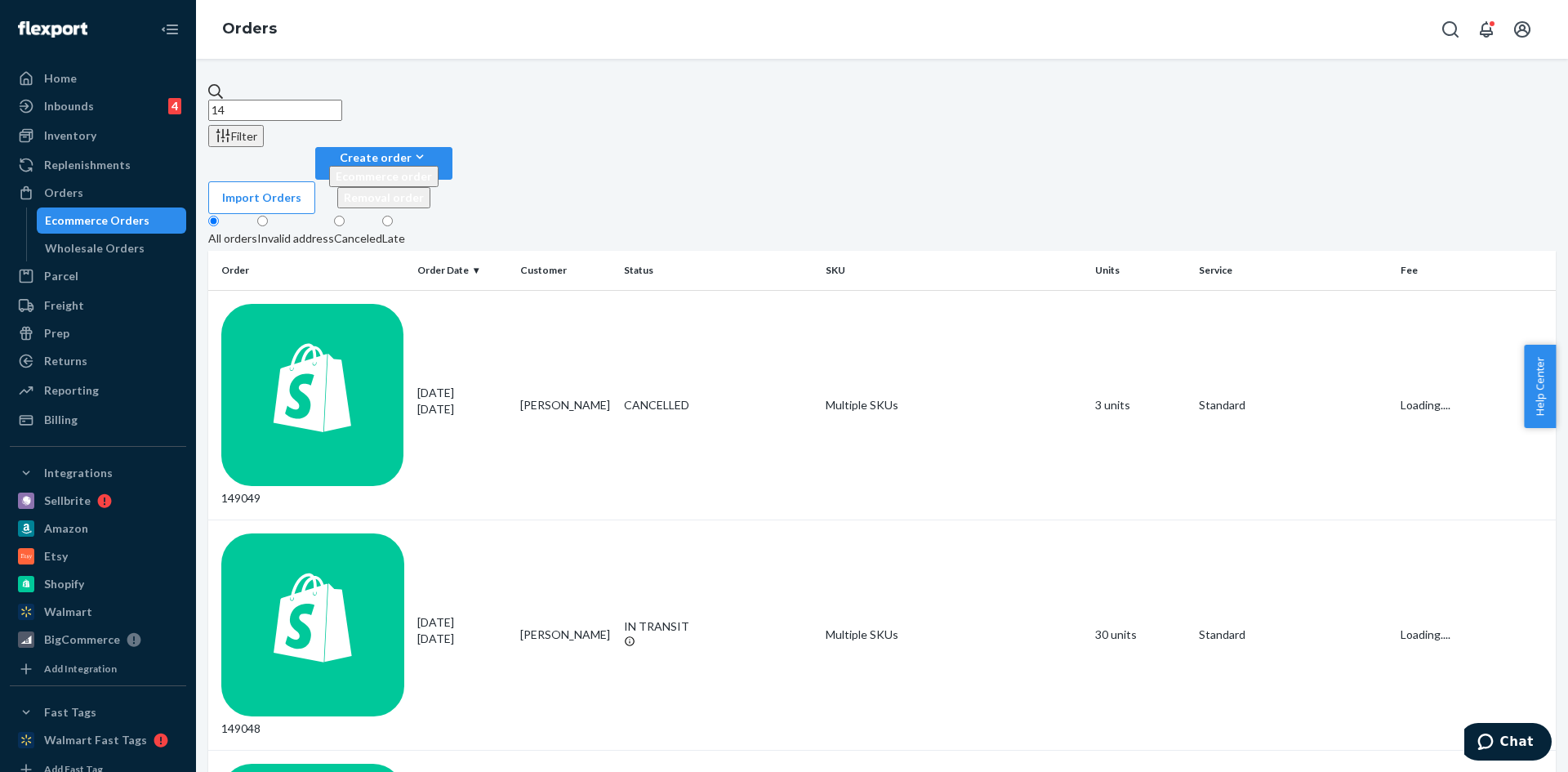
type input "1"
paste input "148005"
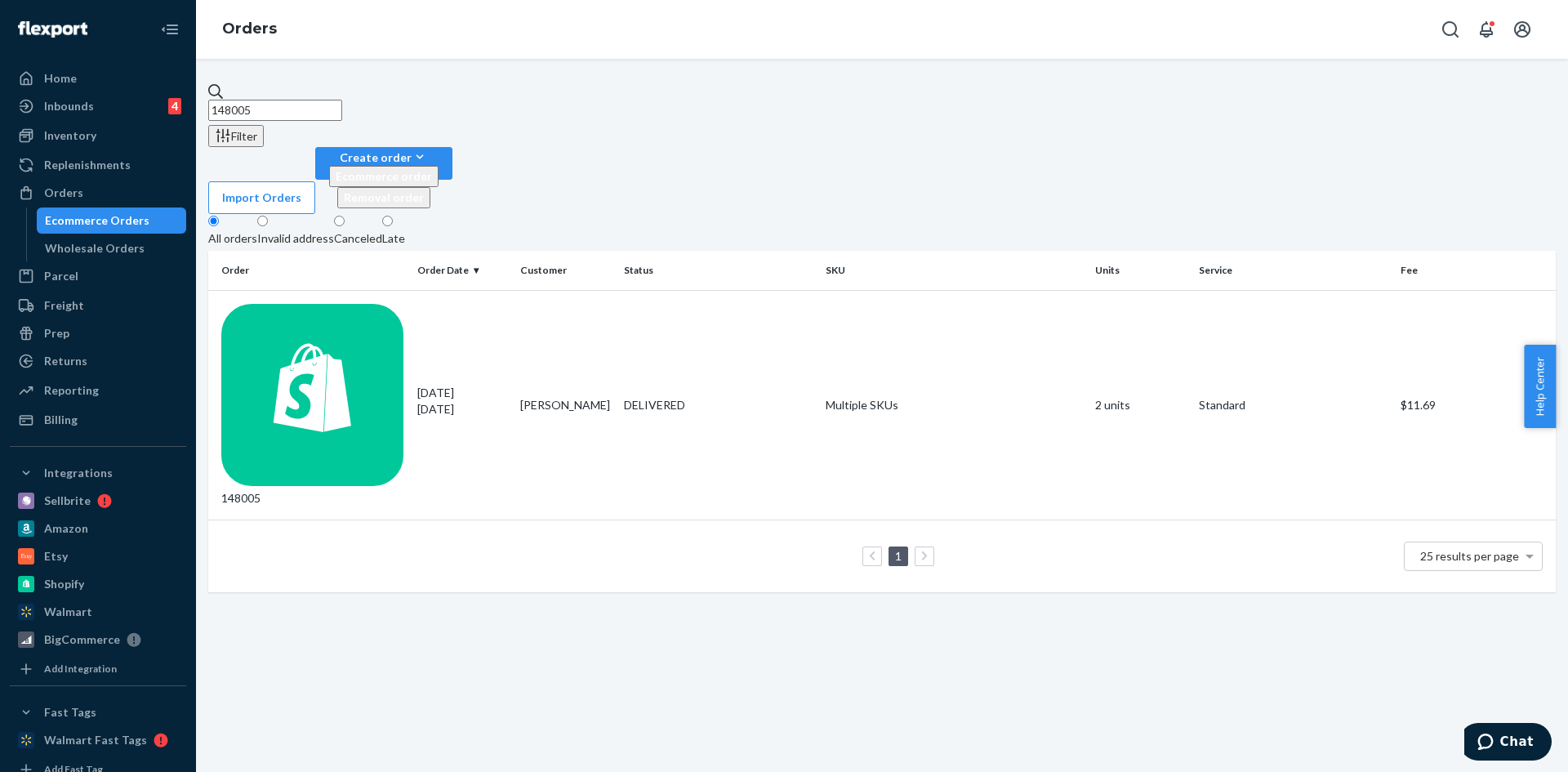
click at [332, 100] on input "148005" at bounding box center [275, 111] width 134 height 21
paste input "7976"
type input "147976"
click at [289, 304] on div "147976" at bounding box center [313, 405] width 183 height 203
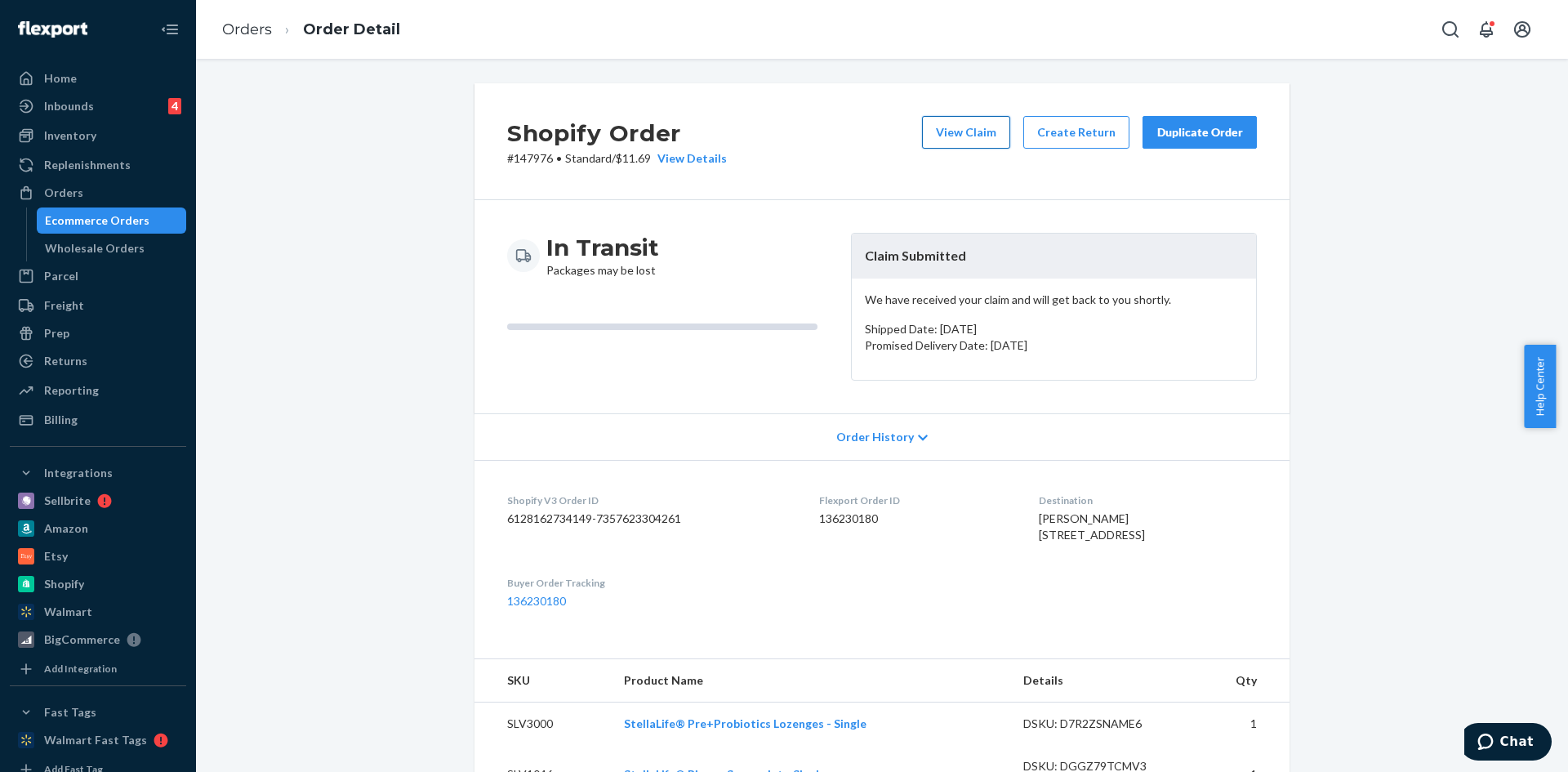
click at [960, 135] on button "View Claim" at bounding box center [966, 132] width 88 height 33
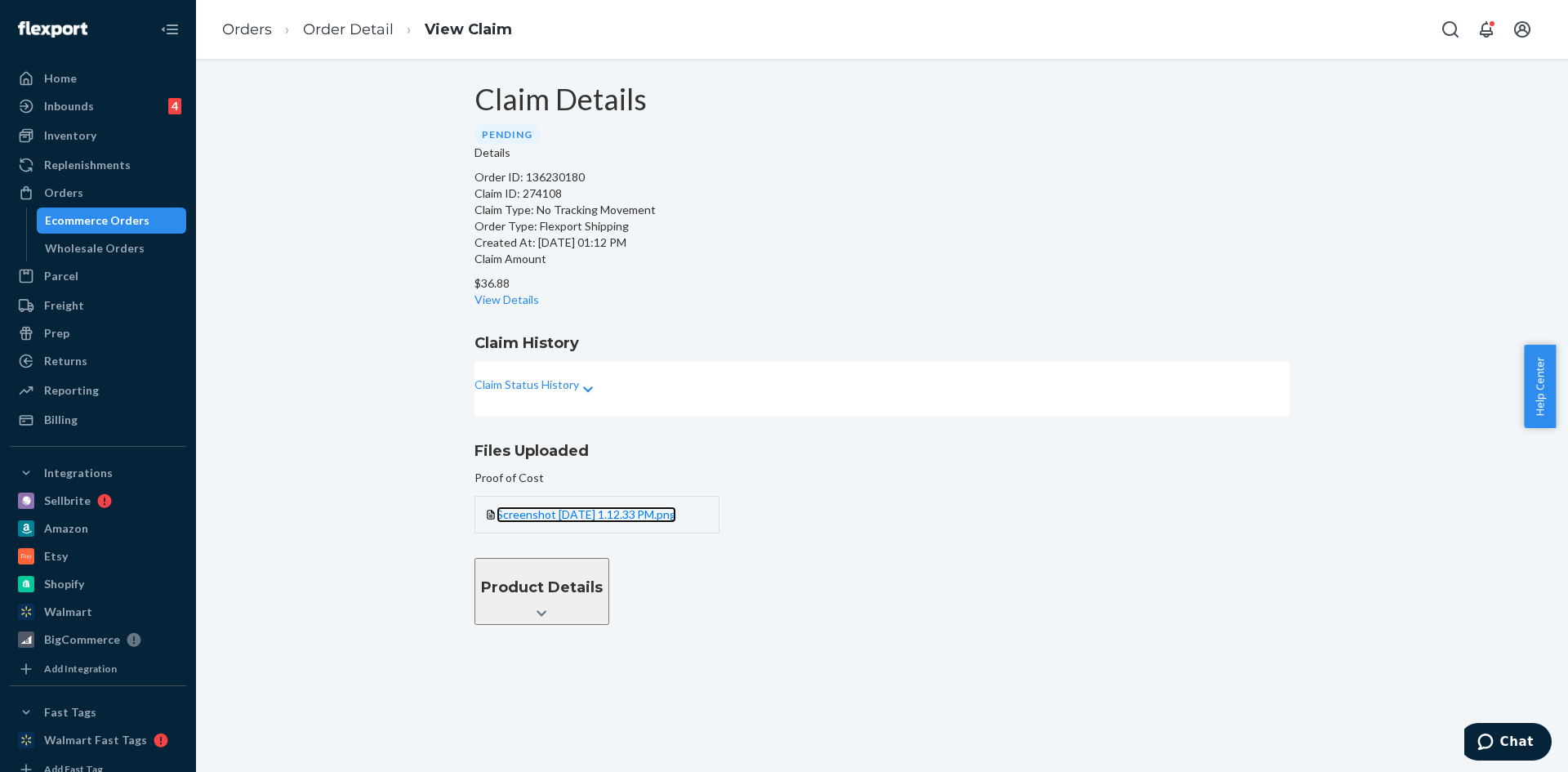
click at [624, 522] on link "Screenshot [DATE] 1.12.33 PM.png" at bounding box center [586, 514] width 180 height 17
click at [336, 32] on link "Order Detail" at bounding box center [348, 29] width 90 height 17
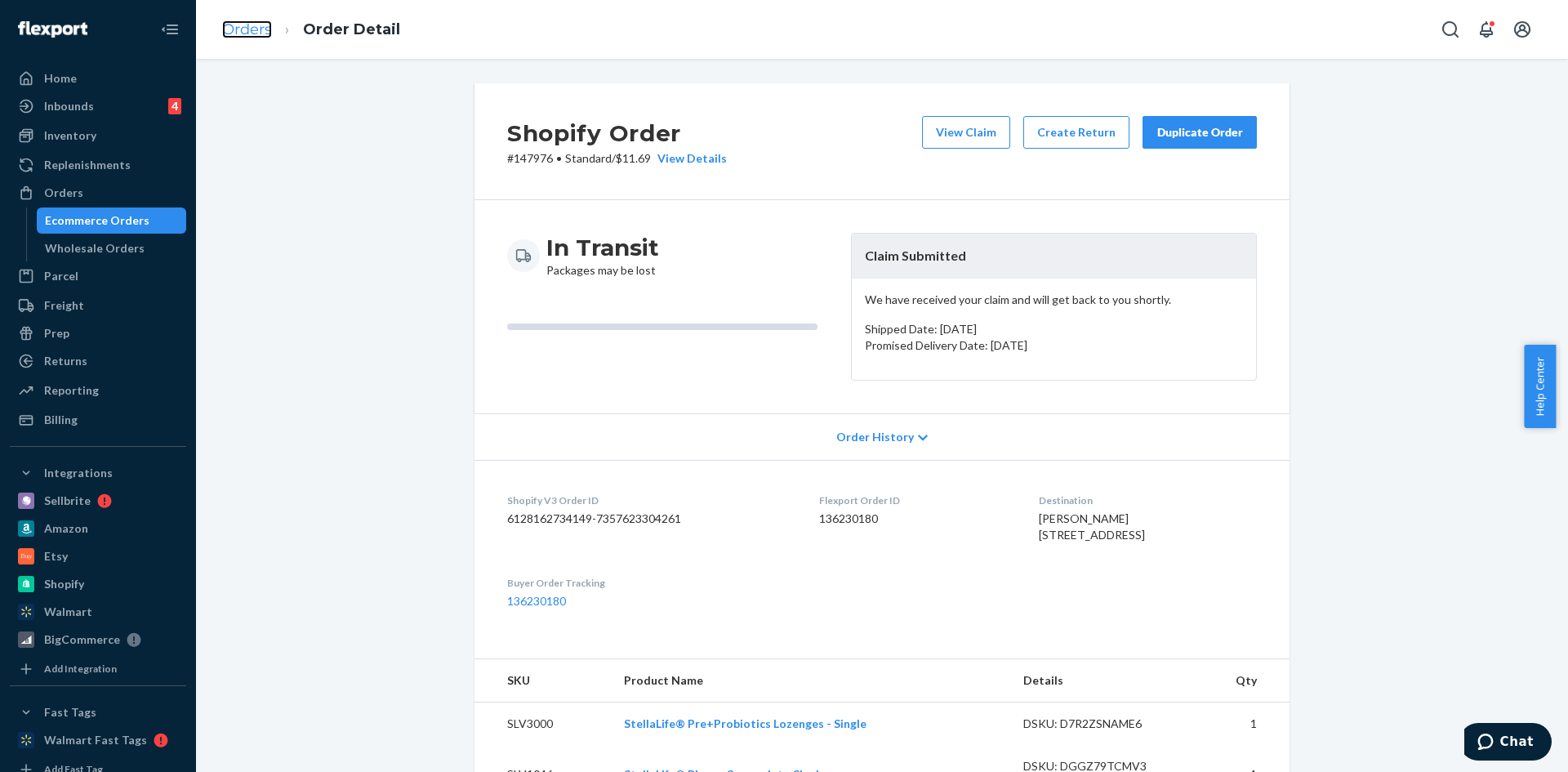
click at [257, 28] on link "Orders" at bounding box center [247, 29] width 50 height 17
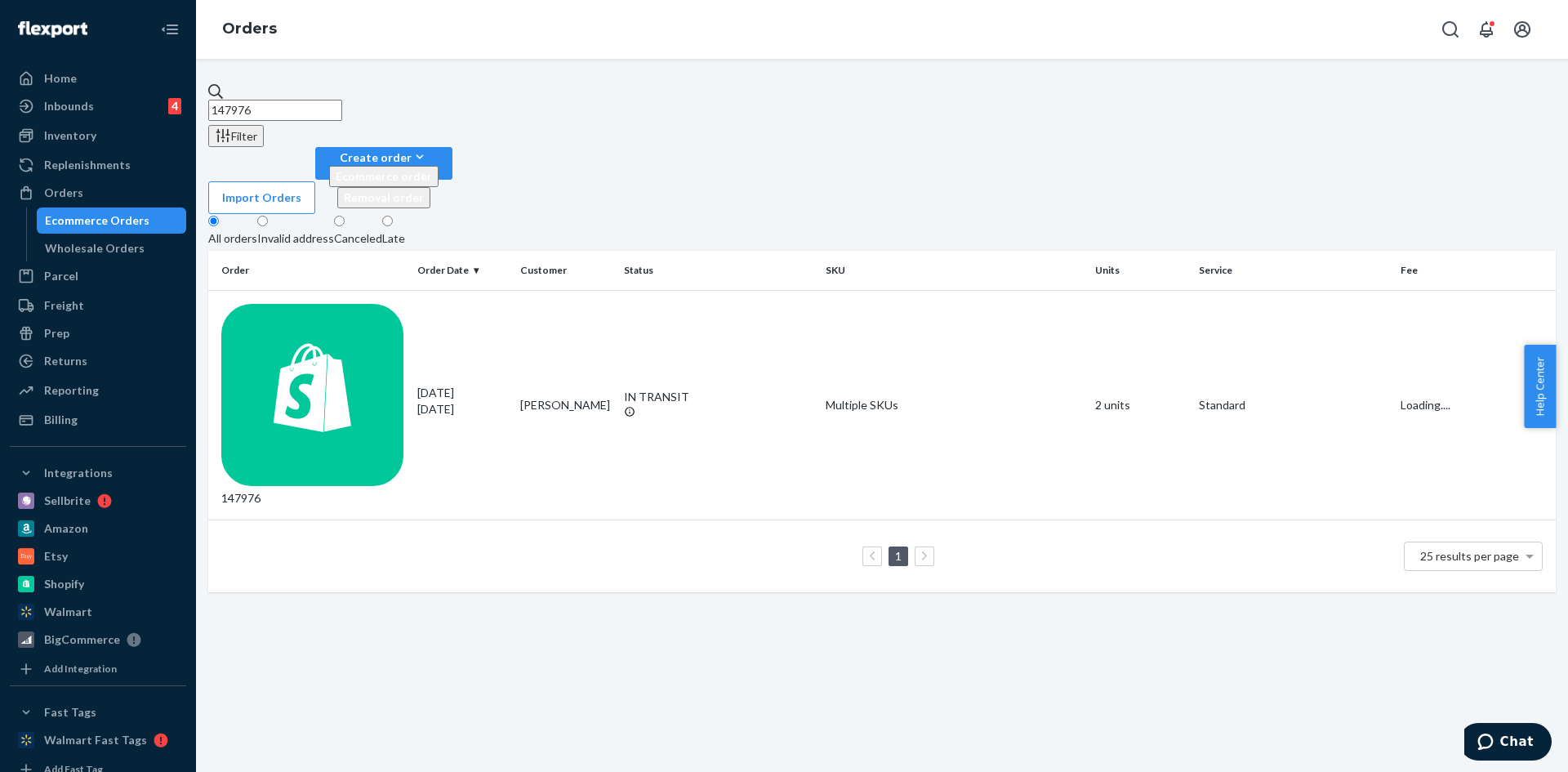
click at [304, 108] on input "147976" at bounding box center [275, 111] width 134 height 21
paste input "9520"
type input "149520"
click at [293, 304] on div "149520" at bounding box center [313, 405] width 183 height 203
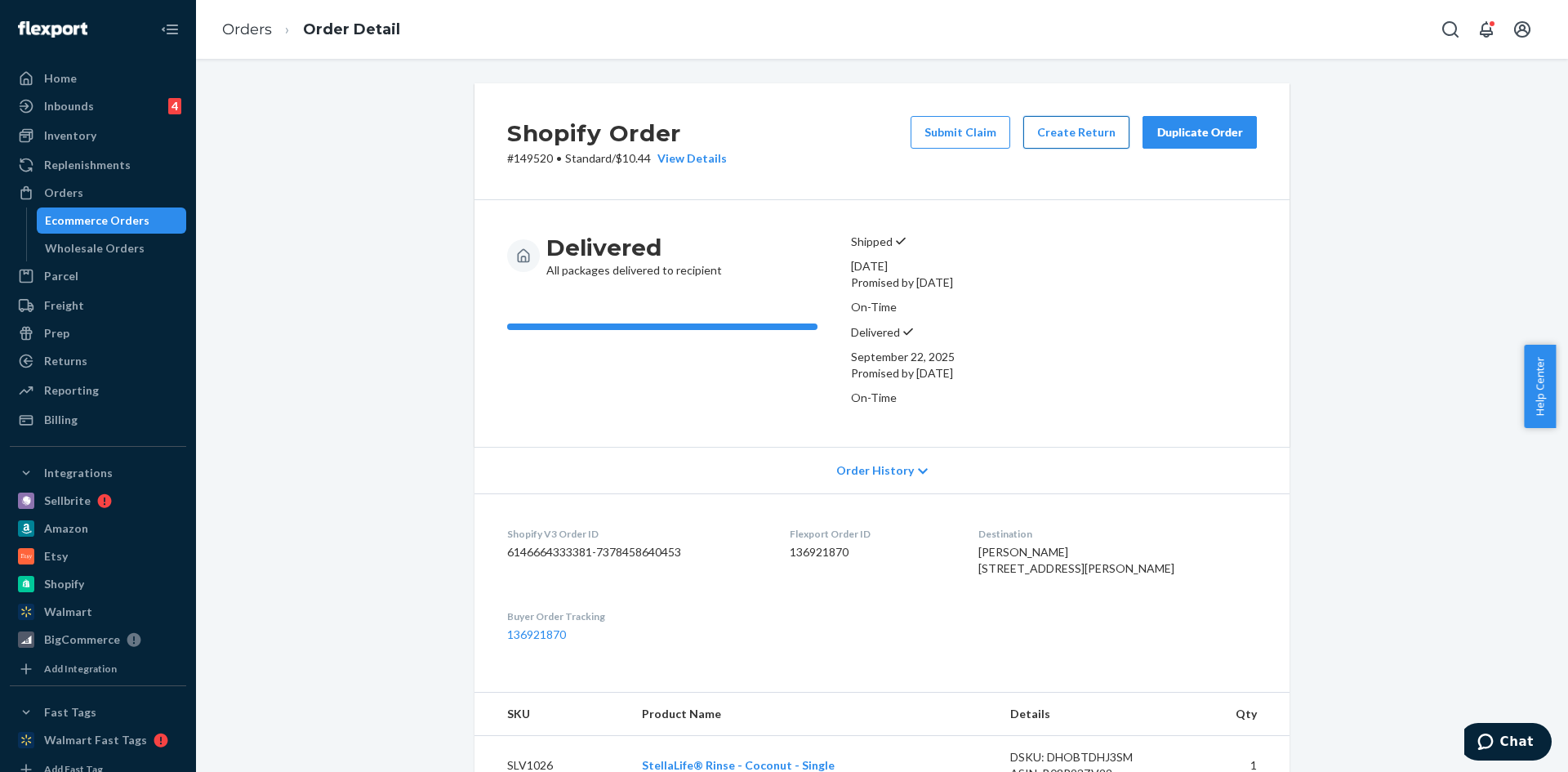
click at [1033, 136] on button "Create Return" at bounding box center [1076, 132] width 106 height 33
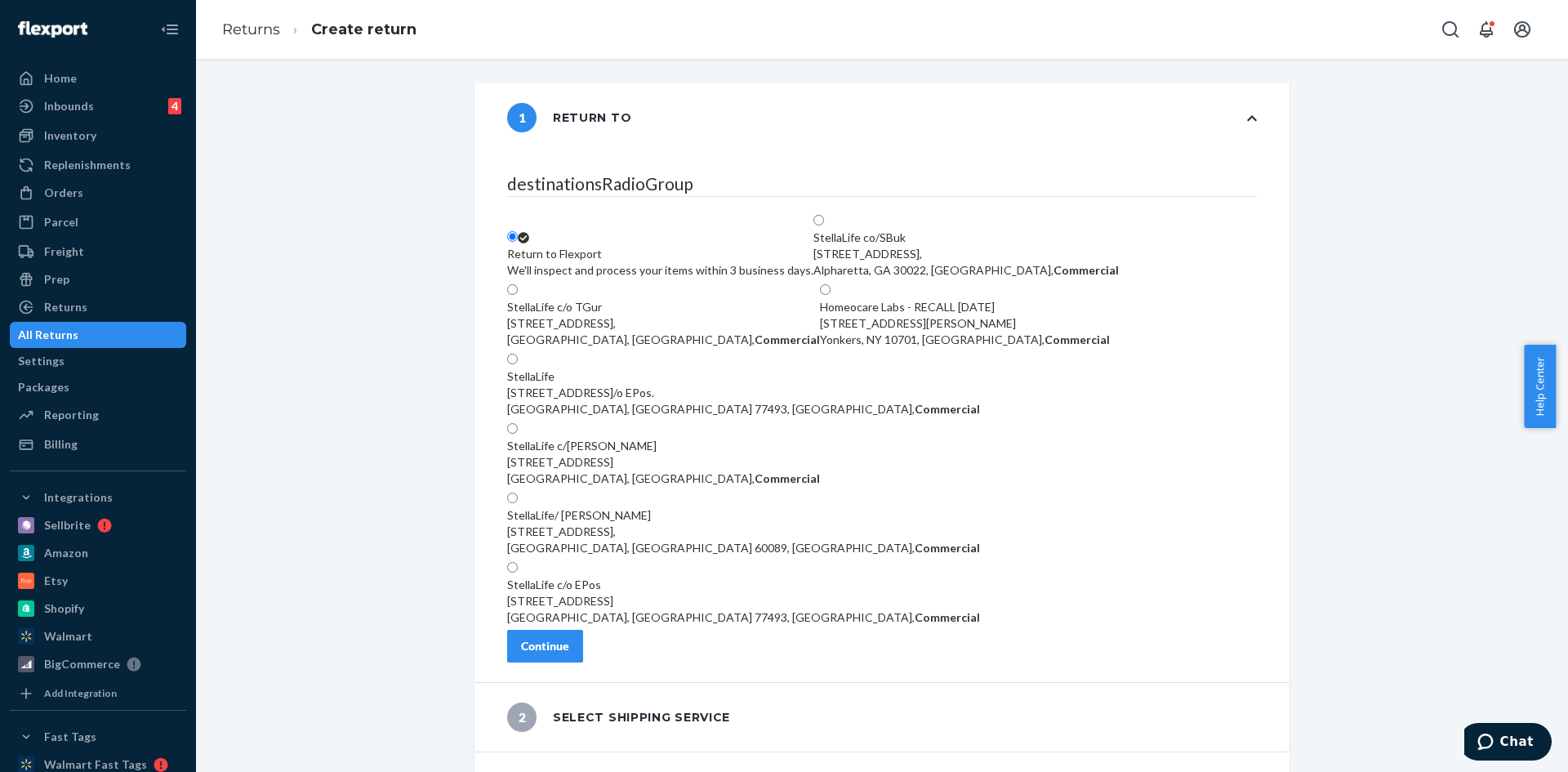
click at [980, 577] on div "StellaLife c/o EPos" at bounding box center [743, 585] width 473 height 17
click at [518, 562] on input "StellaLife c/o EPos [STREET_ADDRESS], Commercial" at bounding box center [512, 567] width 11 height 11
radio input "true"
click at [569, 638] on div "Continue" at bounding box center [545, 646] width 49 height 17
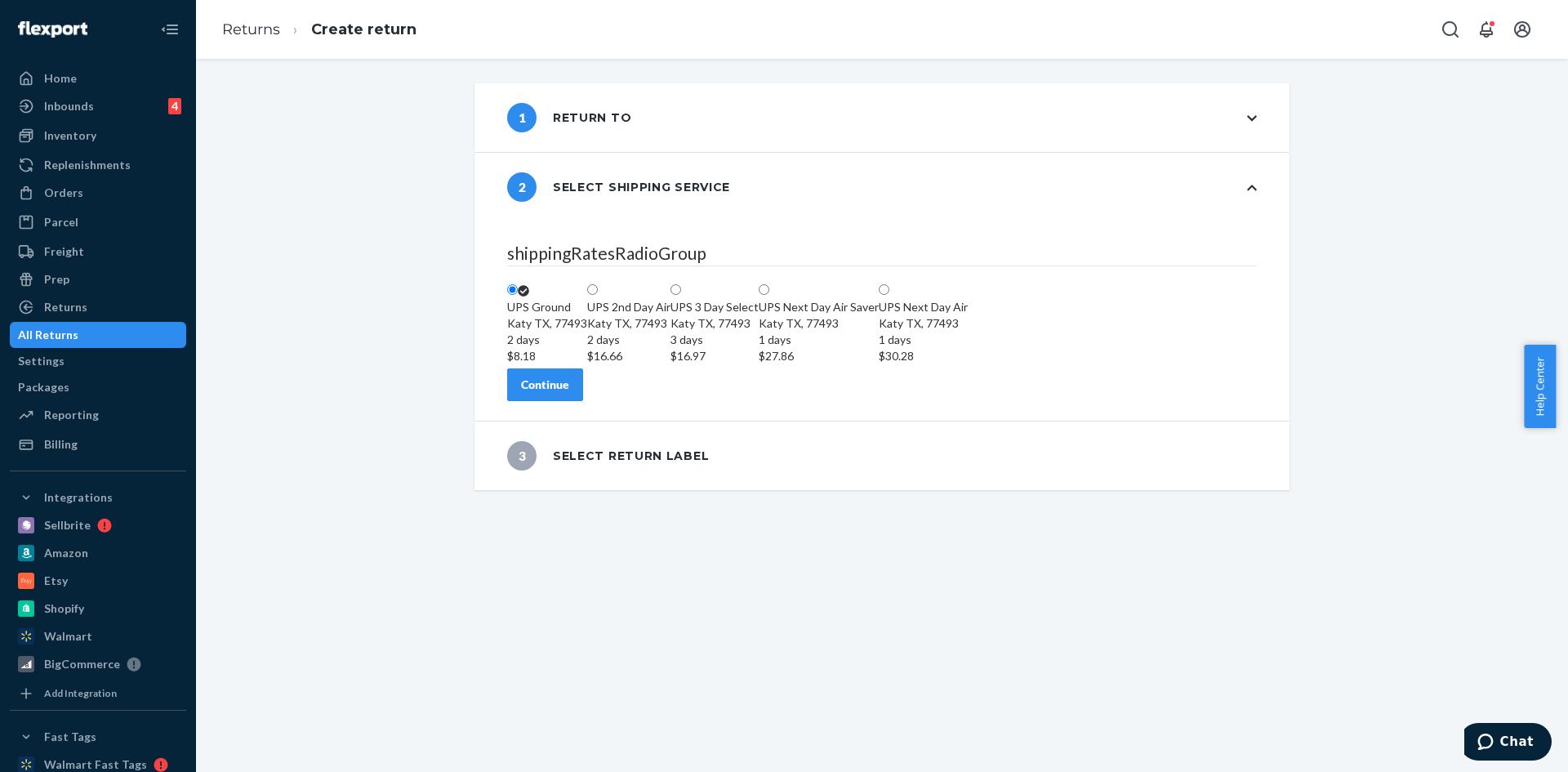
click at [583, 119] on div "1 Return to" at bounding box center [569, 117] width 124 height 29
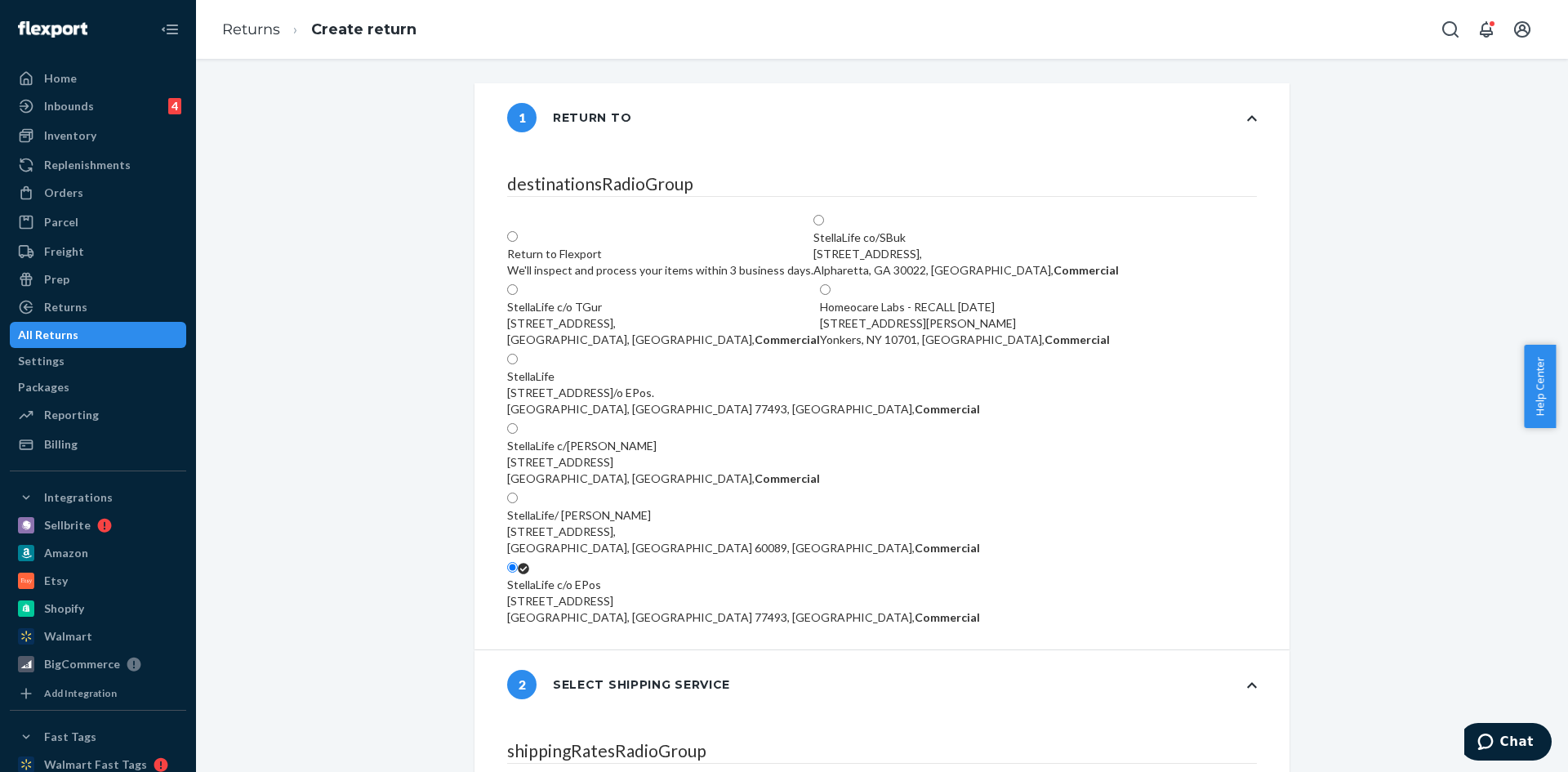
click at [1023, 262] on div "Alpharetta, GA 30022, [GEOGRAPHIC_DATA], Commercial" at bounding box center [967, 270] width 305 height 17
click at [824, 215] on input "StellaLife co/SBuk [STREET_ADDRESS], Commercial" at bounding box center [819, 219] width 11 height 11
radio input "true"
click at [980, 609] on div "[GEOGRAPHIC_DATA], [GEOGRAPHIC_DATA] 77493, [GEOGRAPHIC_DATA], Commercial" at bounding box center [743, 617] width 473 height 17
click at [518, 562] on input "StellaLife c/o EPos [STREET_ADDRESS], Commercial" at bounding box center [512, 567] width 11 height 11
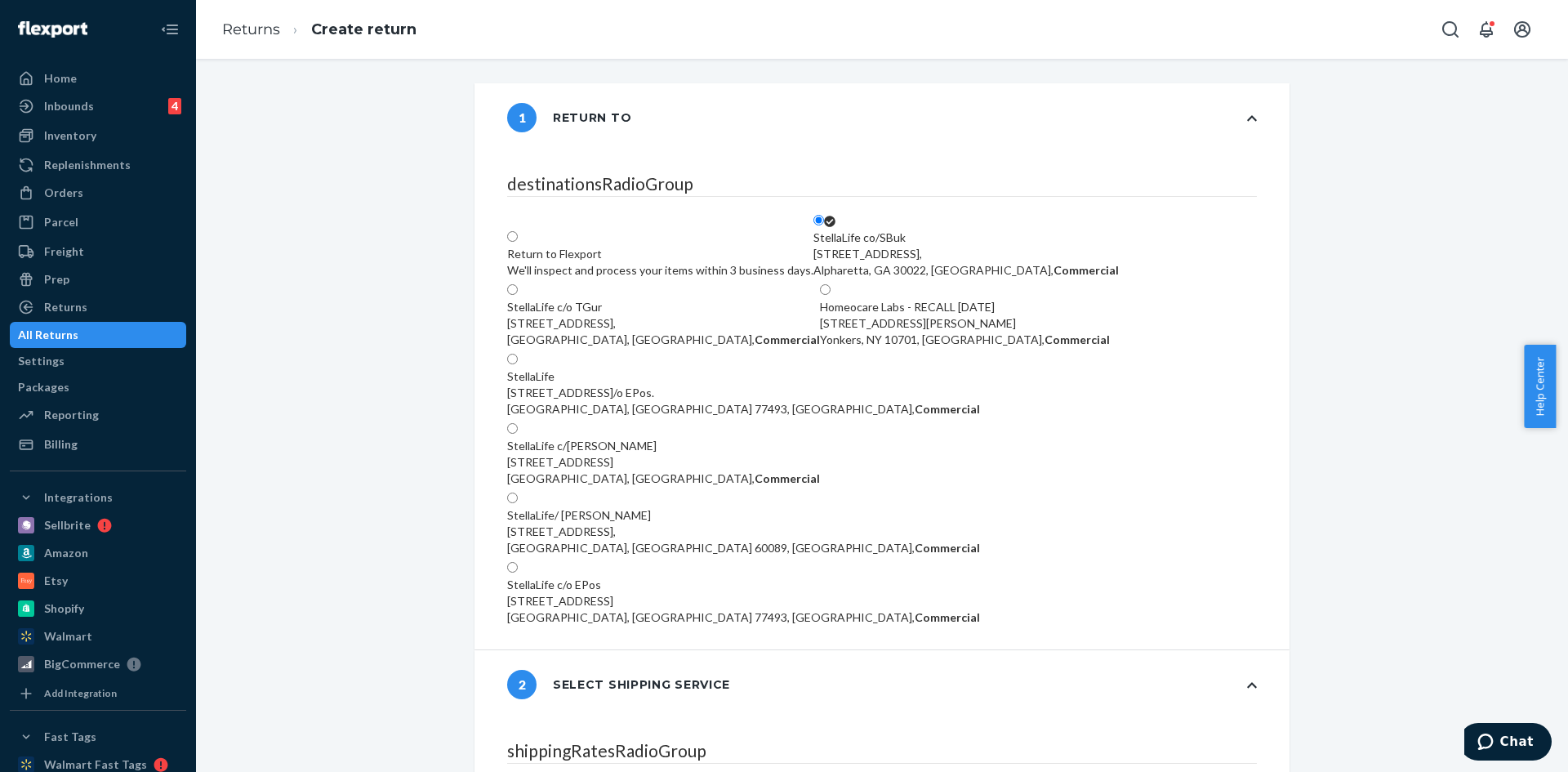
radio input "true"
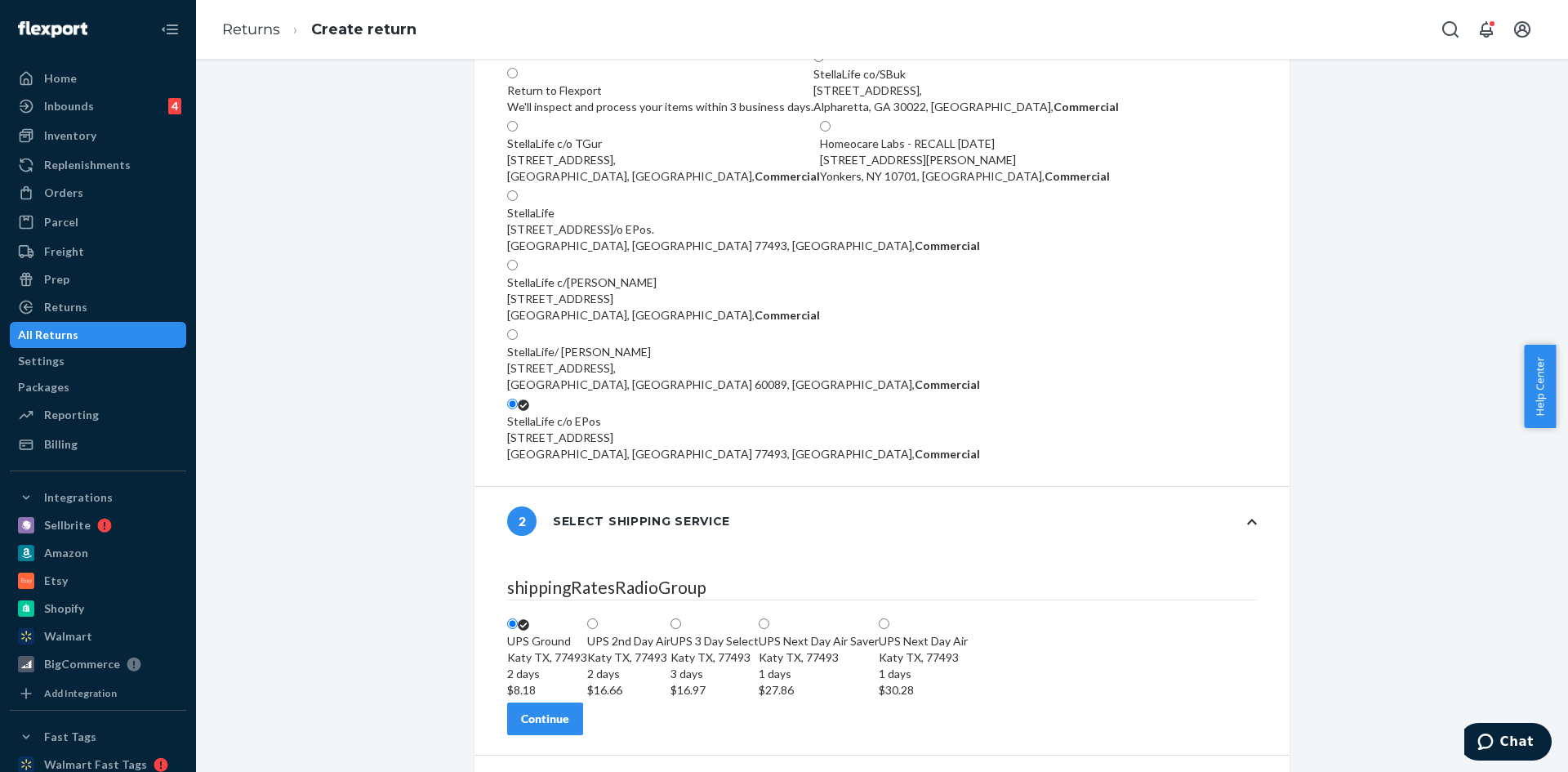
scroll to position [238, 0]
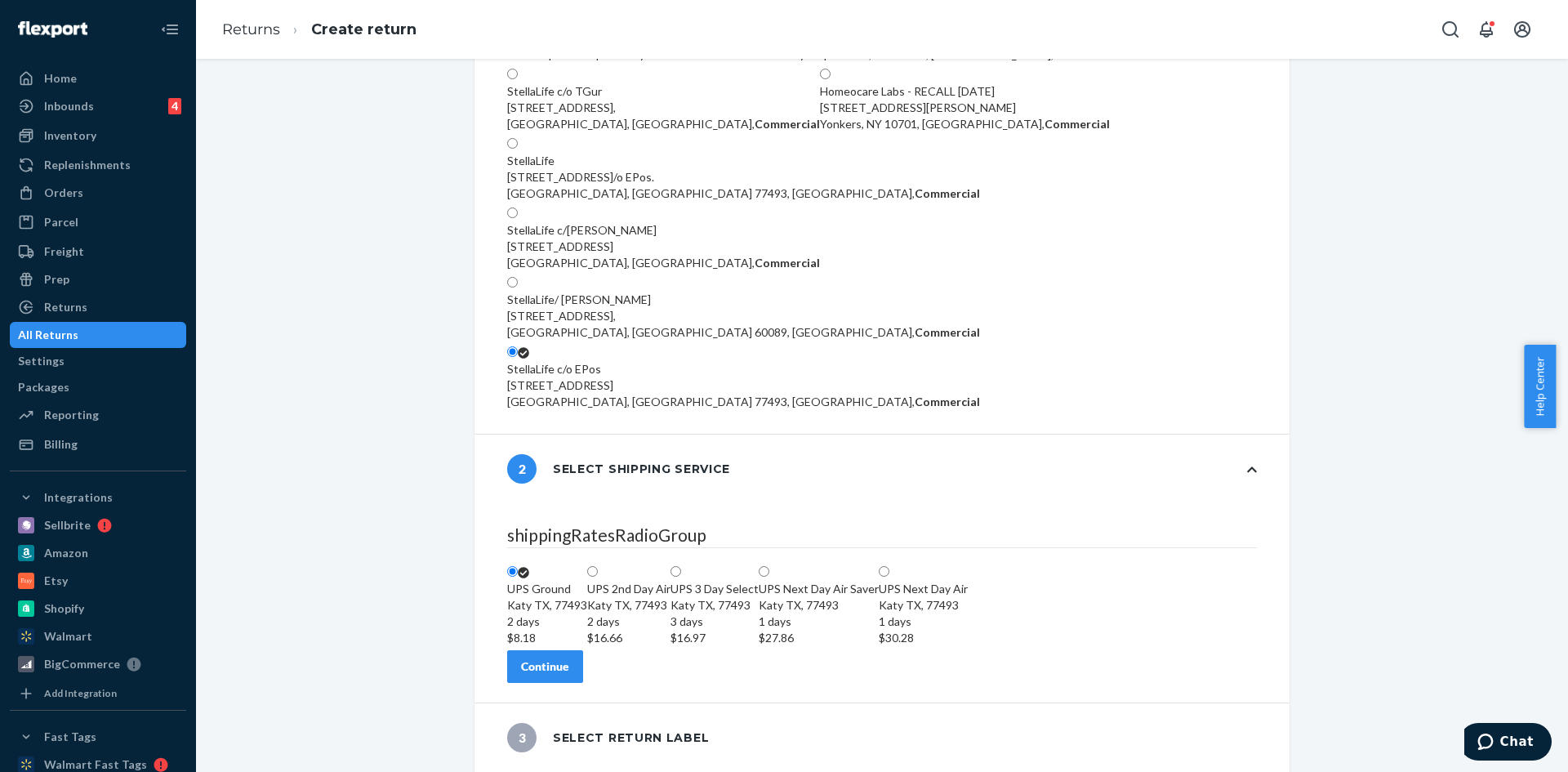
click at [574, 677] on button "Continue" at bounding box center [545, 666] width 76 height 33
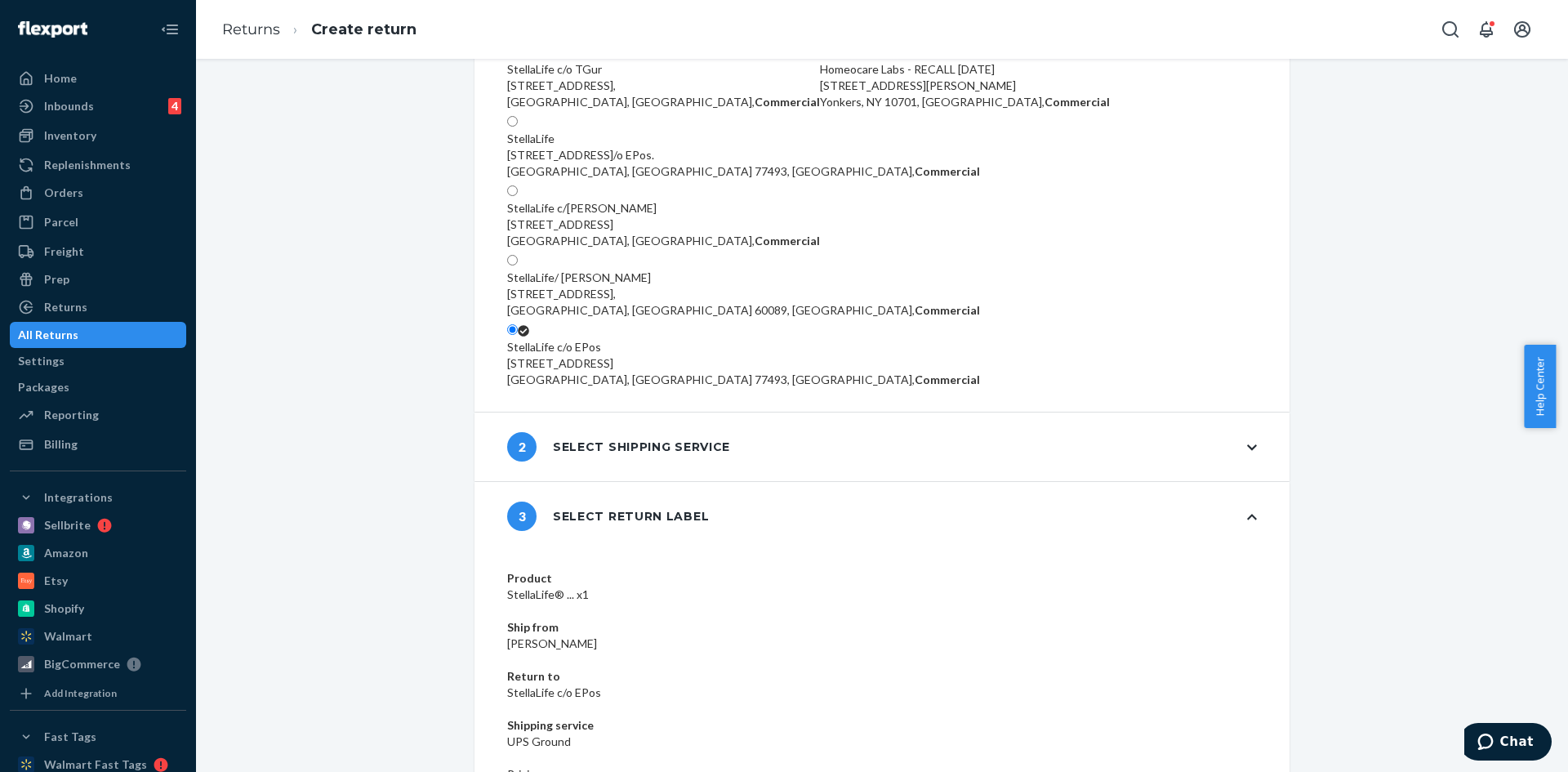
scroll to position [215, 0]
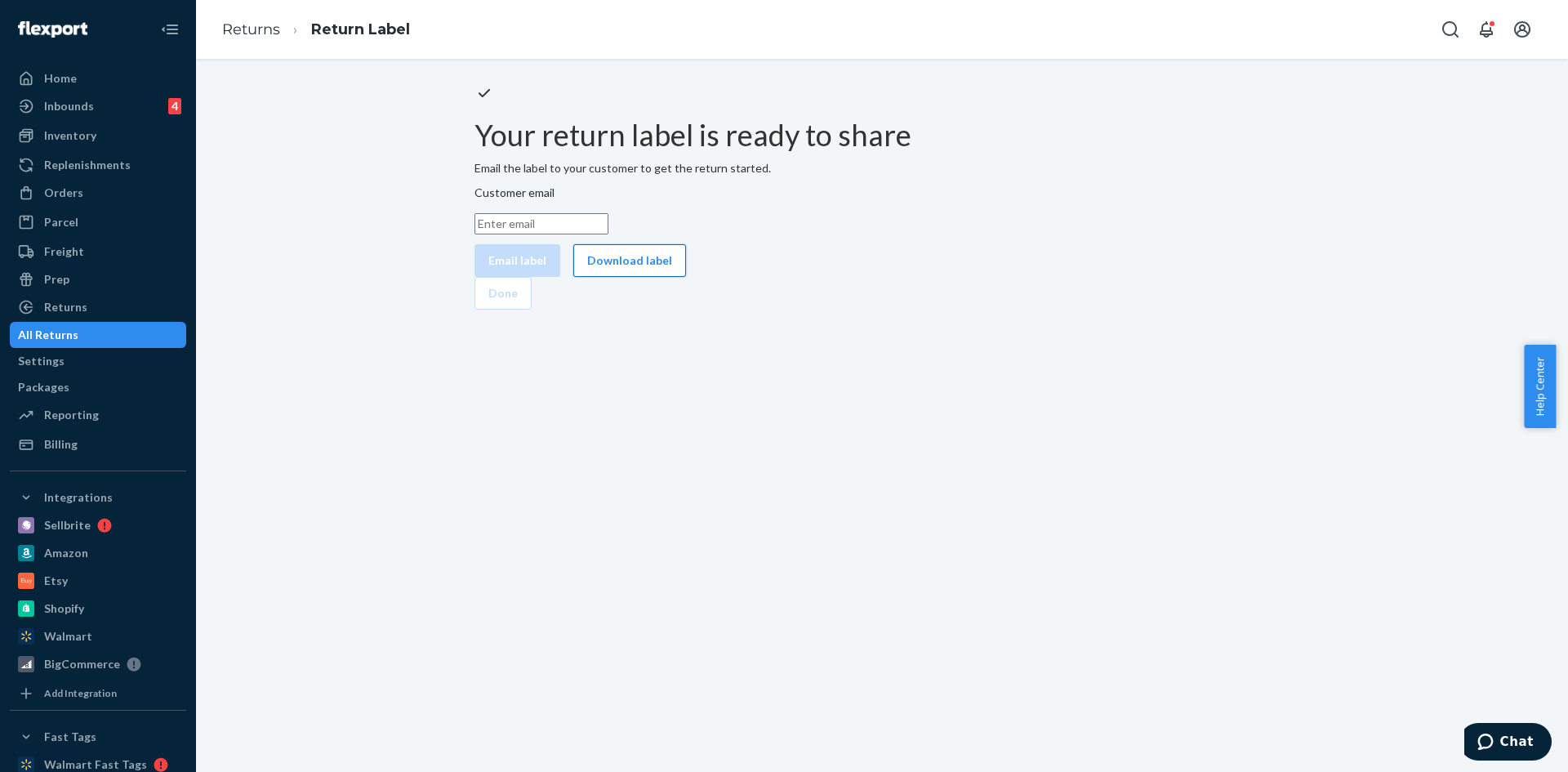
click at [686, 277] on button "Download label" at bounding box center [630, 260] width 113 height 33
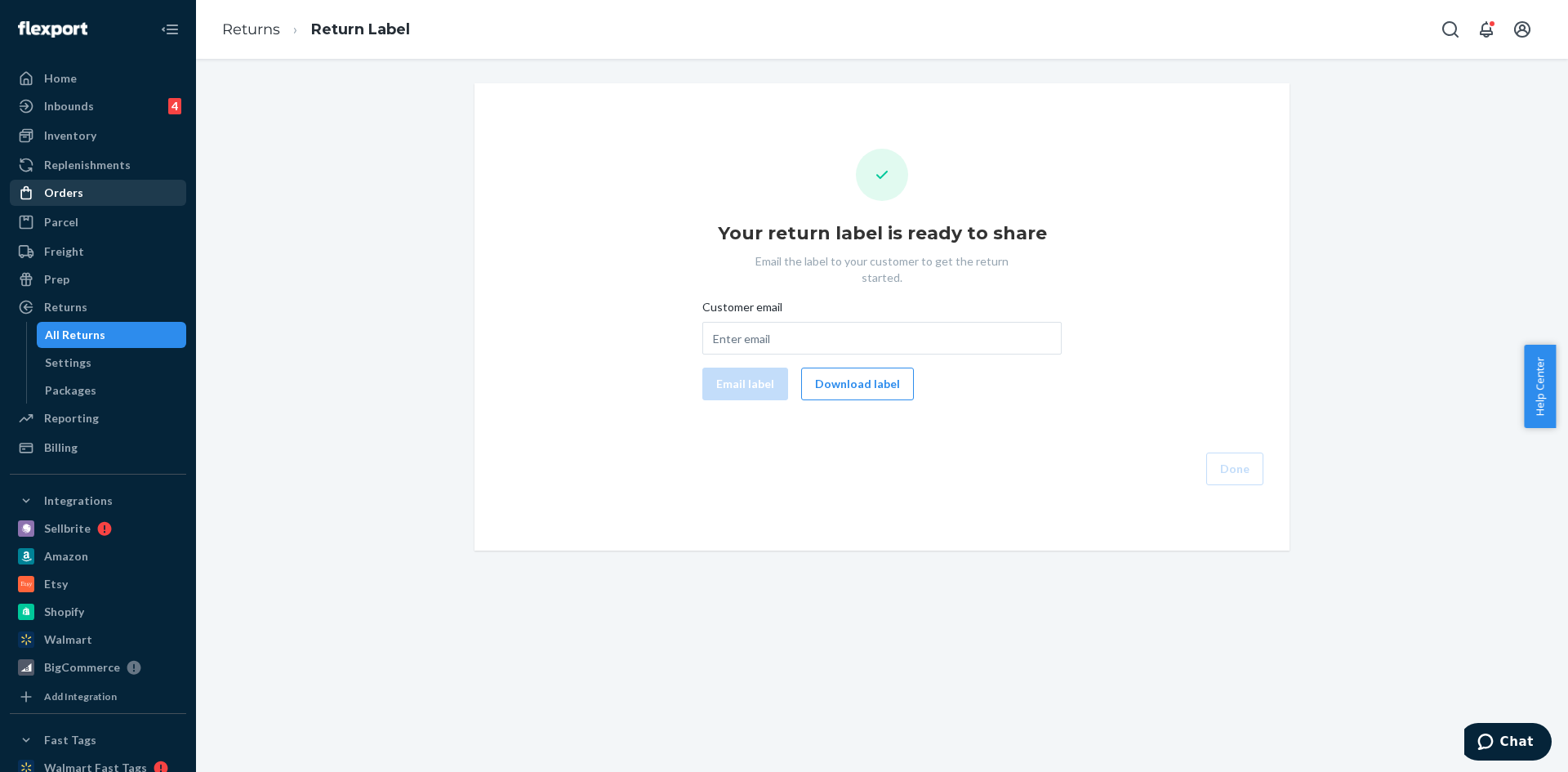
click at [64, 192] on div "Orders" at bounding box center [63, 192] width 39 height 17
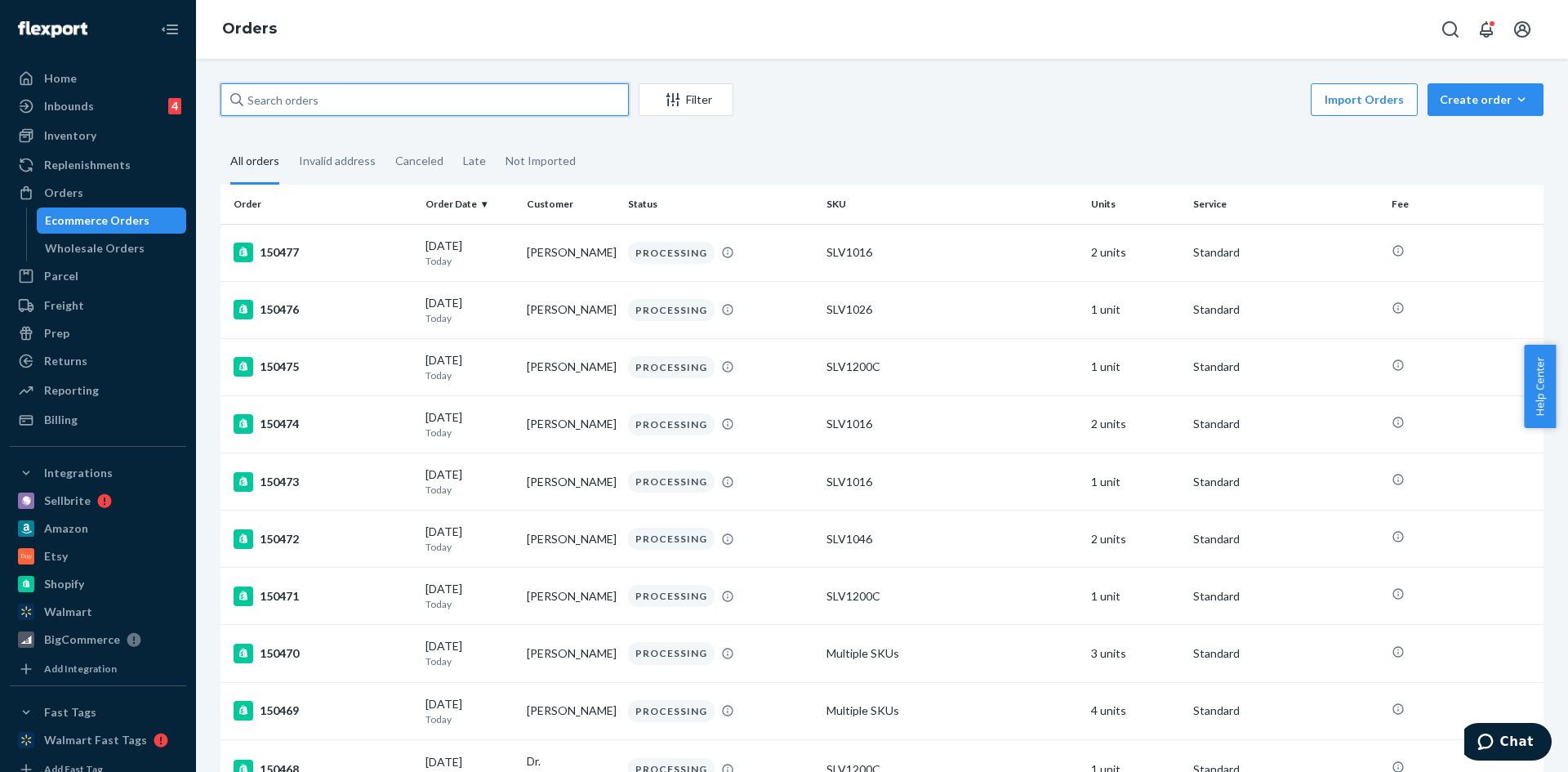
click at [316, 107] on input "text" at bounding box center [425, 100] width 408 height 33
paste input "150477"
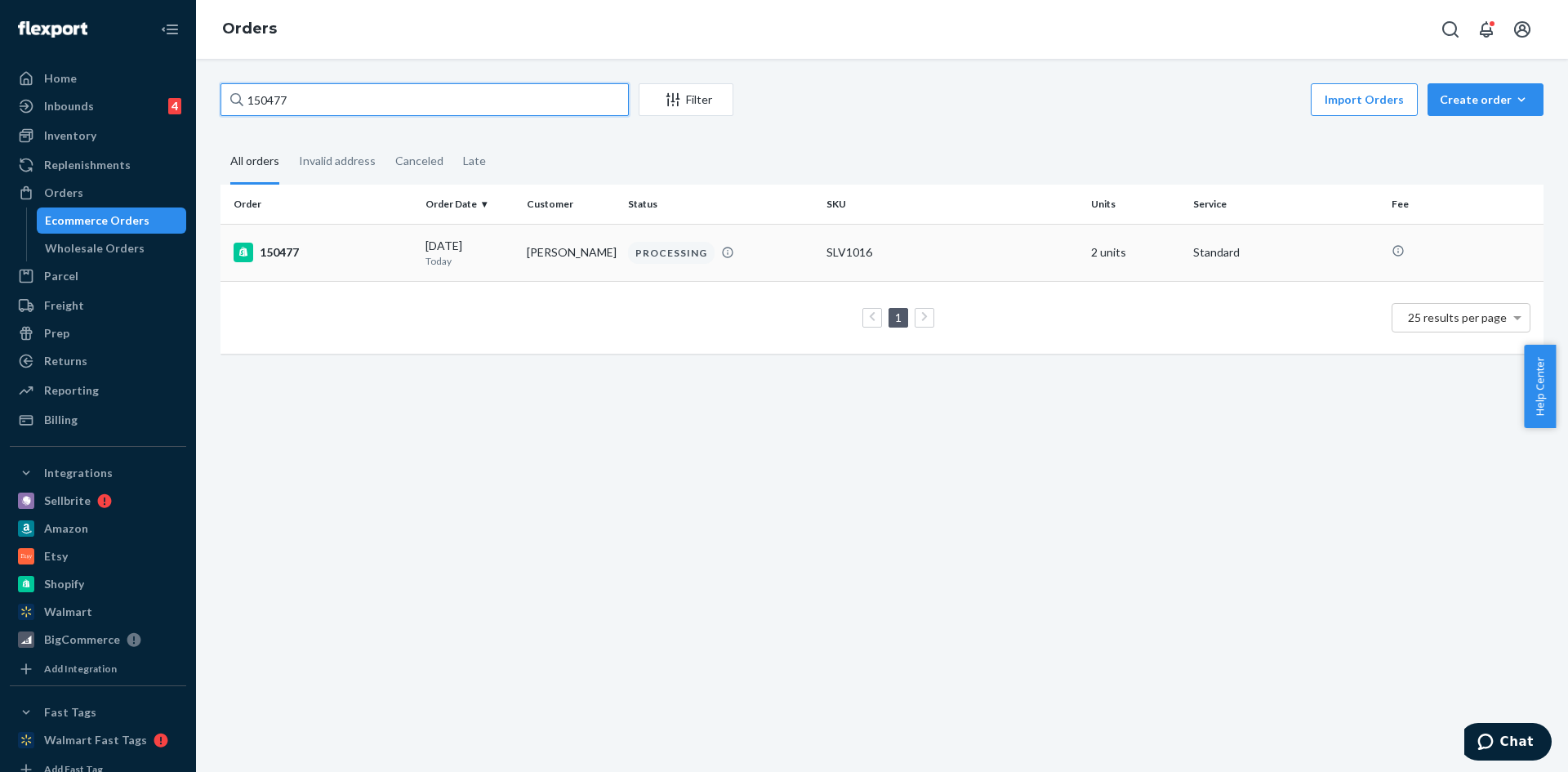
type input "150477"
click at [270, 249] on div "150477" at bounding box center [323, 252] width 179 height 19
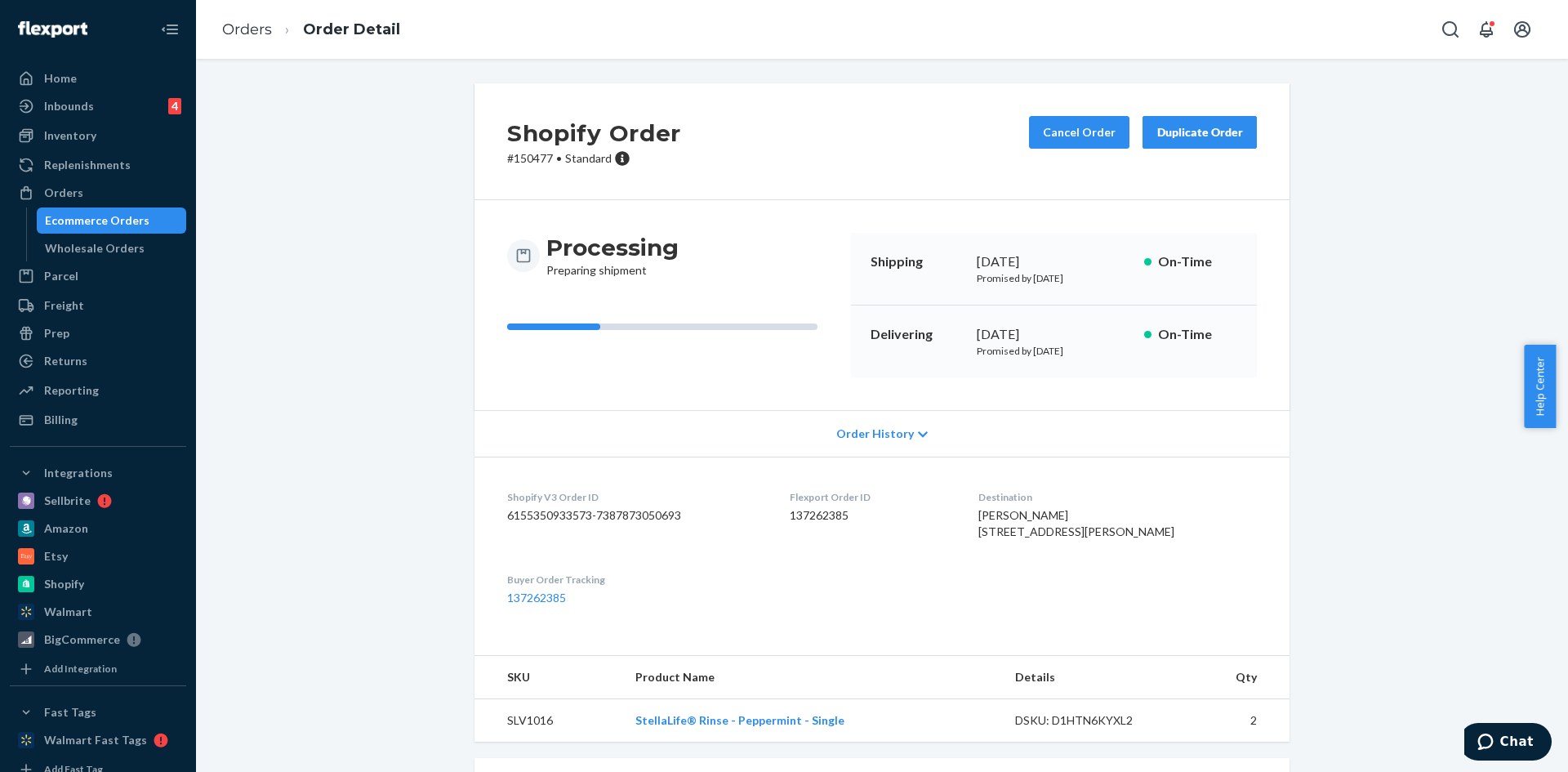
drag, startPoint x: 1035, startPoint y: 562, endPoint x: 1007, endPoint y: 525, distance: 46.4
click at [1007, 525] on dl "Shopify V3 Order ID 6155350933573-7387873050693 Flexport Order ID 137262385 Des…" at bounding box center [882, 548] width 815 height 183
copy span "1346 Smallwood Rd Gladewater, TX 75647-6476 US"
